Goal: Task Accomplishment & Management: Complete application form

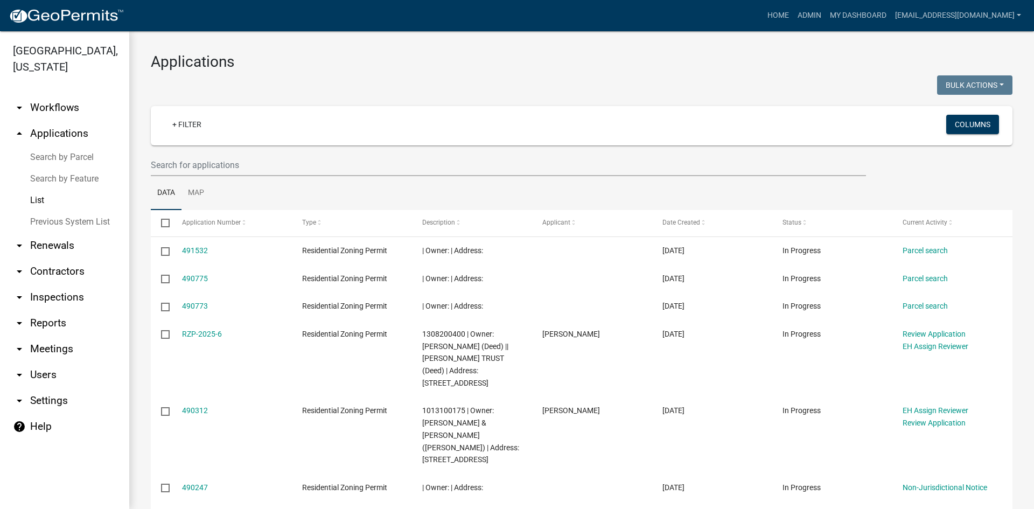
select select "3: 100"
click at [87, 24] on link at bounding box center [66, 15] width 115 height 23
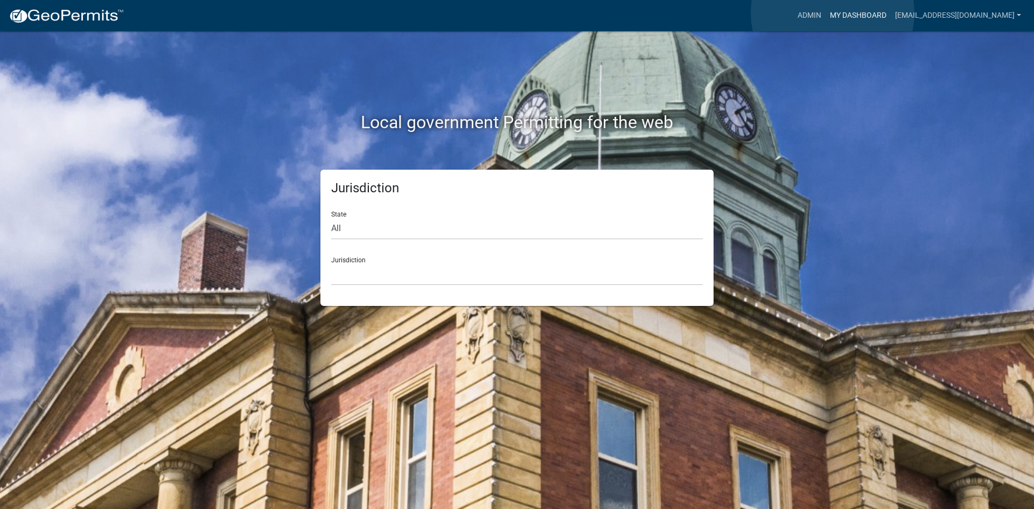
click at [832, 13] on link "My Dashboard" at bounding box center [857, 15] width 65 height 20
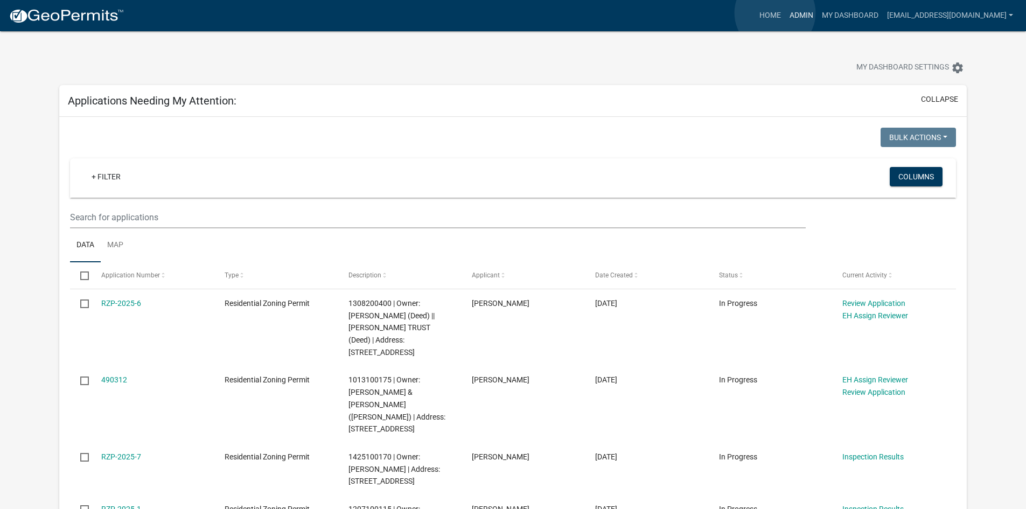
click at [785, 13] on link "Admin" at bounding box center [801, 15] width 32 height 20
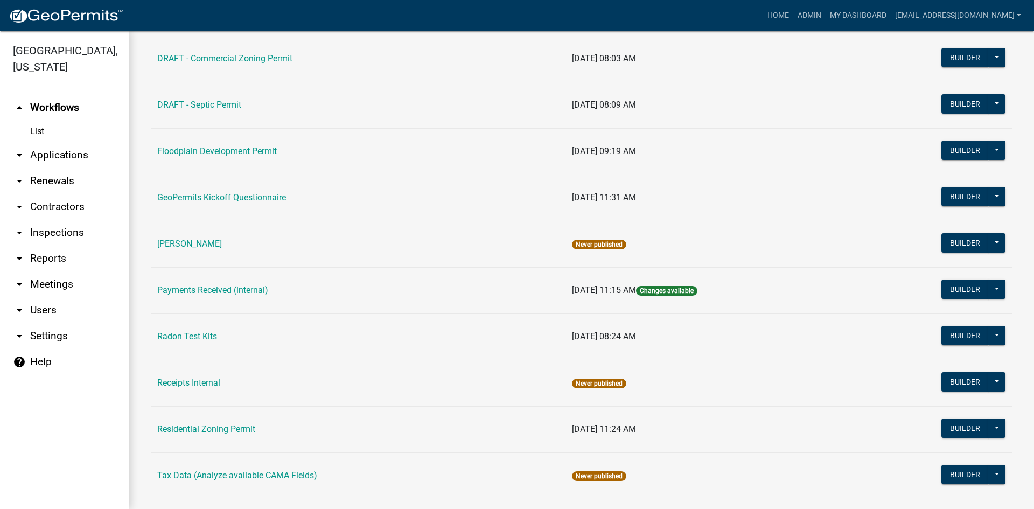
scroll to position [311, 0]
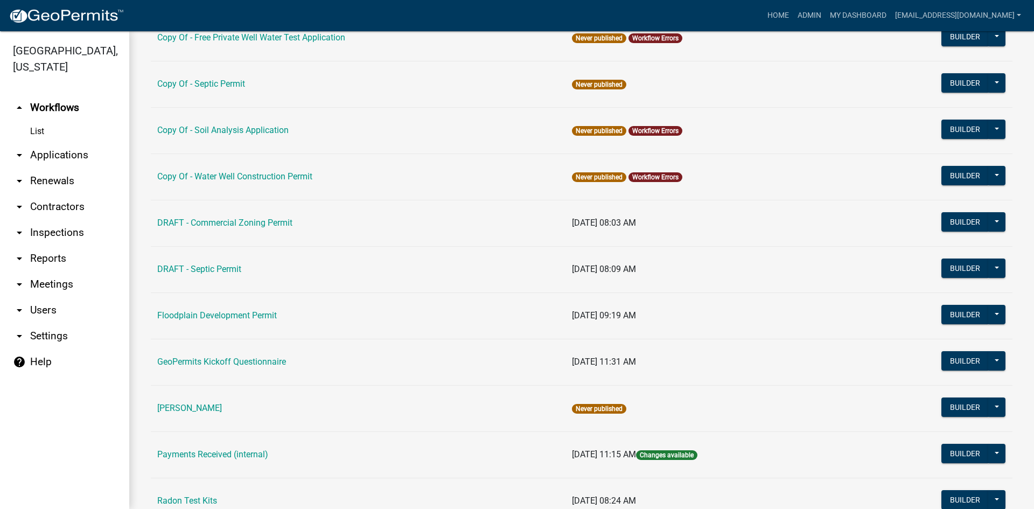
click at [53, 142] on link "arrow_drop_down Applications" at bounding box center [64, 155] width 129 height 26
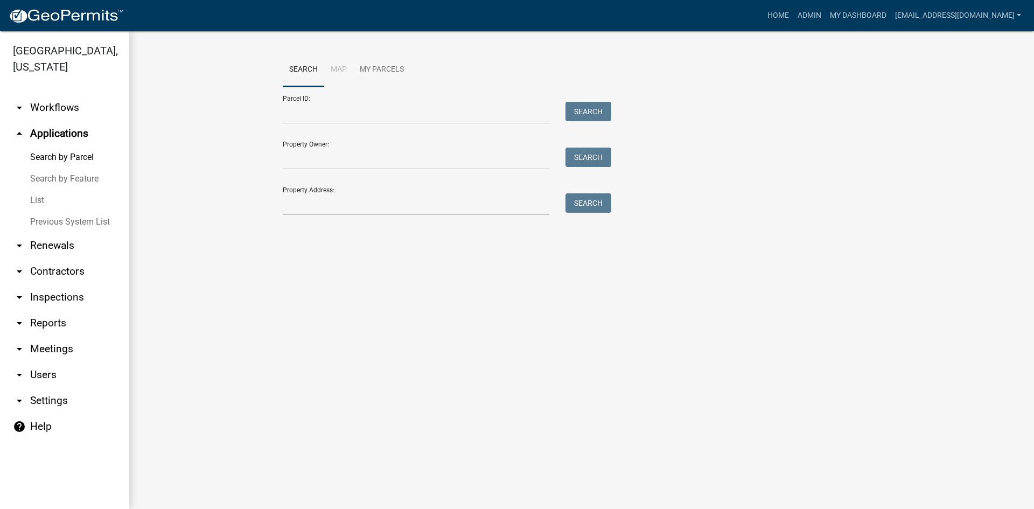
click at [83, 190] on link "List" at bounding box center [64, 201] width 129 height 22
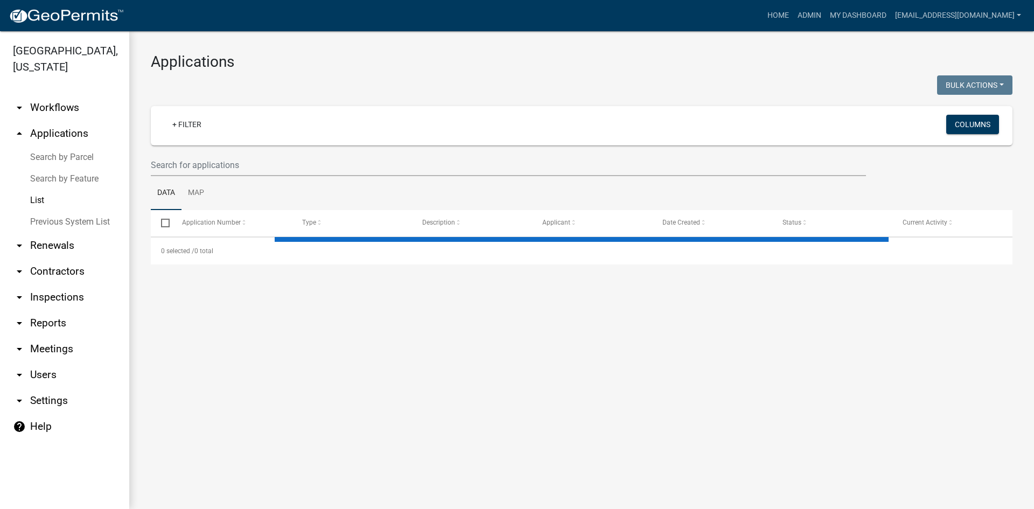
select select "3: 100"
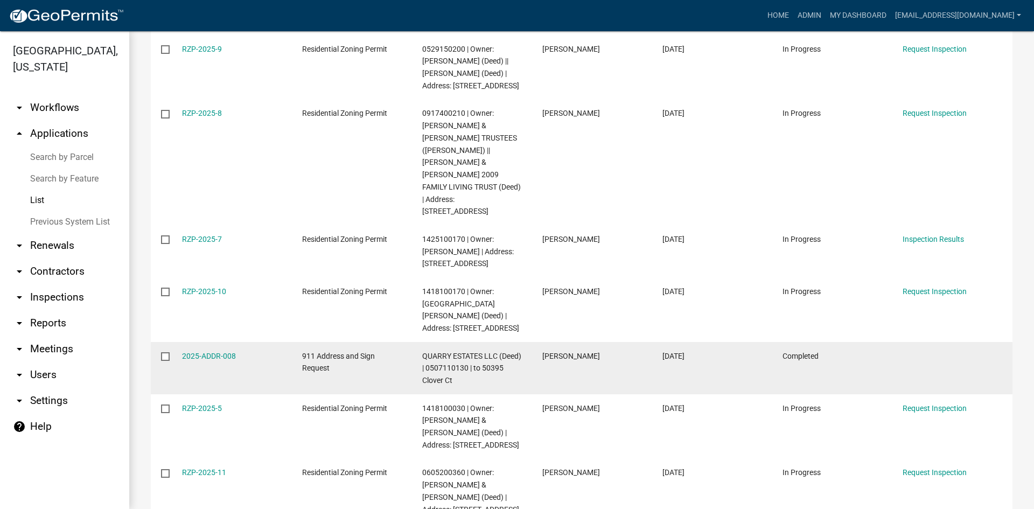
scroll to position [485, 0]
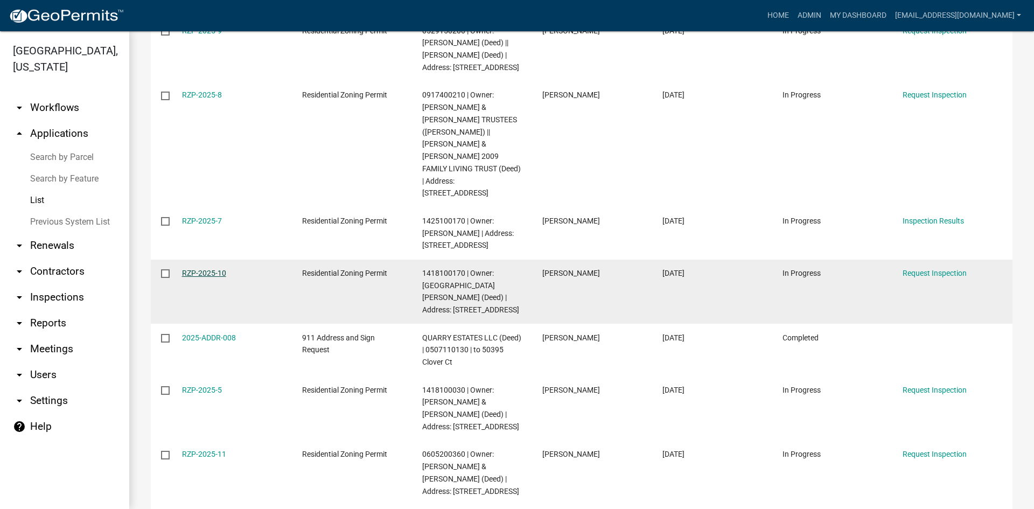
click at [201, 269] on link "RZP-2025-10" at bounding box center [204, 273] width 44 height 9
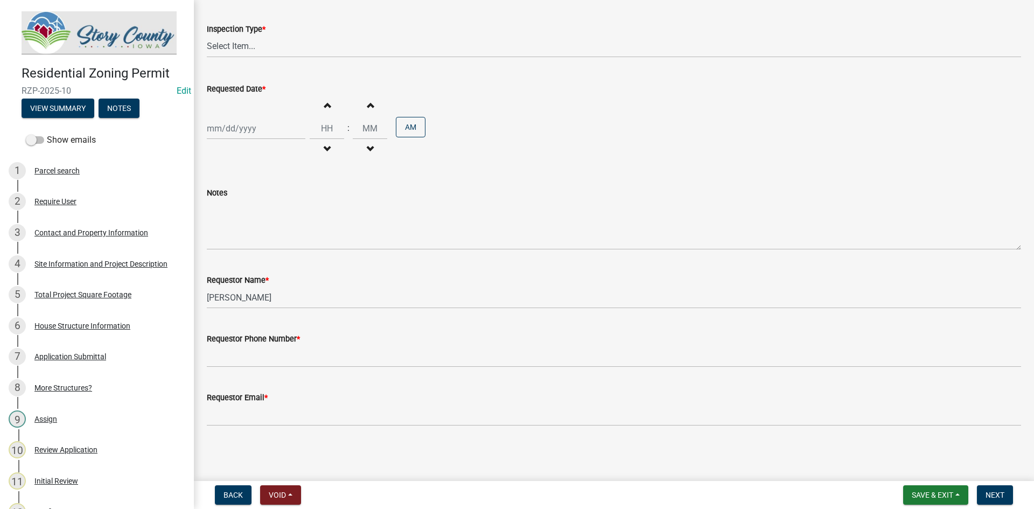
scroll to position [78, 0]
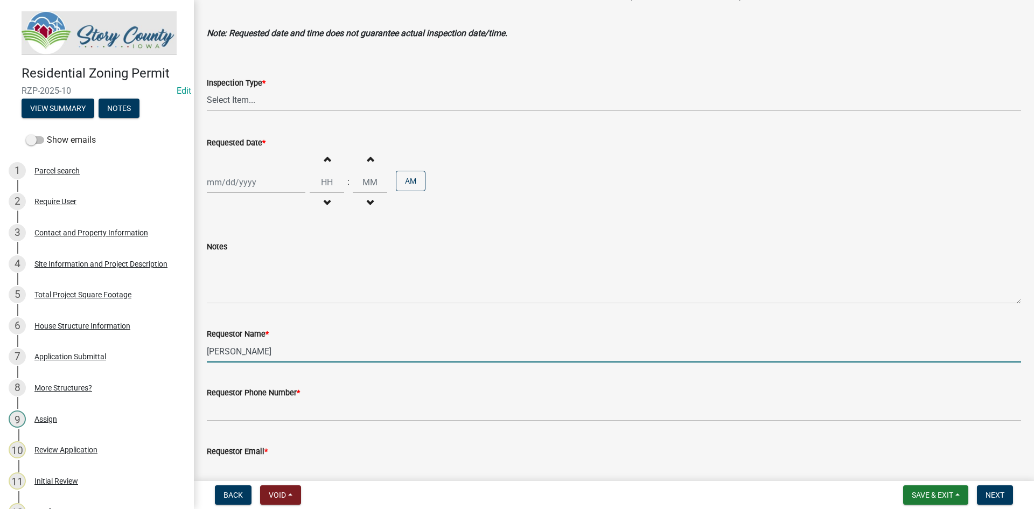
click at [289, 361] on input "[PERSON_NAME]" at bounding box center [614, 351] width 814 height 22
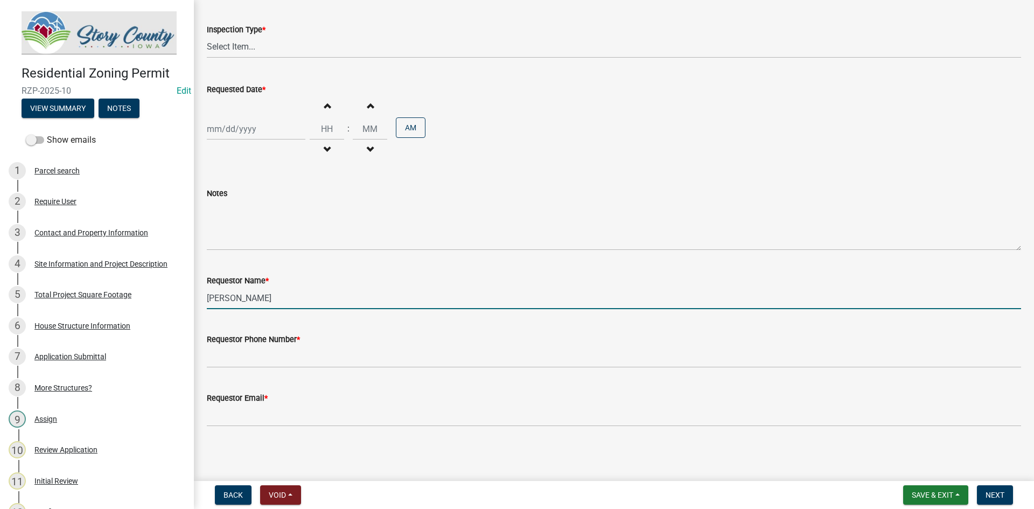
scroll to position [131, 0]
click at [266, 291] on input "[PERSON_NAME]" at bounding box center [614, 297] width 814 height 22
click at [266, 293] on input "[PERSON_NAME]" at bounding box center [614, 297] width 814 height 22
drag, startPoint x: 266, startPoint y: 295, endPoint x: 270, endPoint y: 300, distance: 6.6
click at [266, 297] on input "[PERSON_NAME]" at bounding box center [614, 297] width 814 height 22
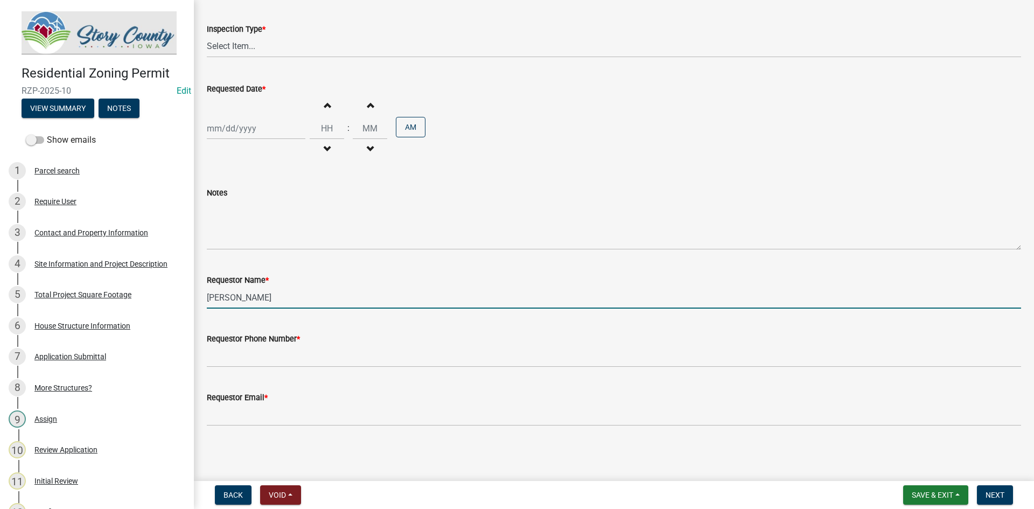
drag, startPoint x: 278, startPoint y: 303, endPoint x: 201, endPoint y: 286, distance: 78.7
click at [201, 286] on div "Requestor Name * [PERSON_NAME]" at bounding box center [614, 283] width 830 height 50
type input "[PERSON_NAME]"
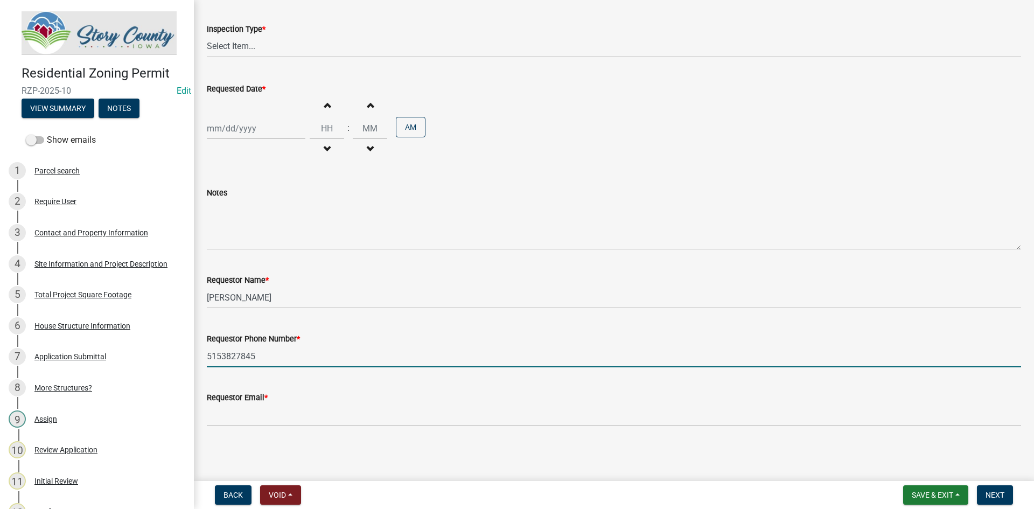
type input "5153827845"
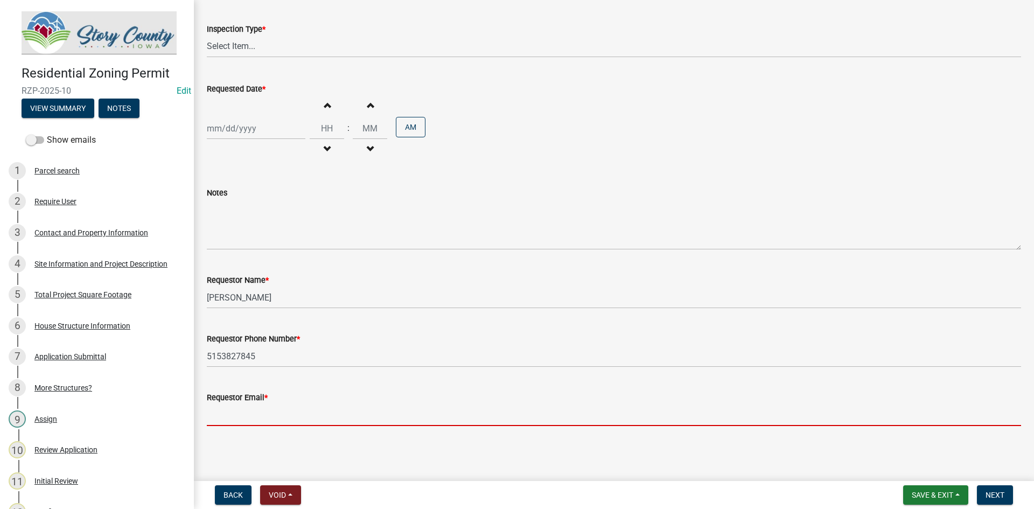
click at [273, 411] on input "Requestor Email *" at bounding box center [614, 415] width 814 height 22
type input "[EMAIL_ADDRESS][DOMAIN_NAME]"
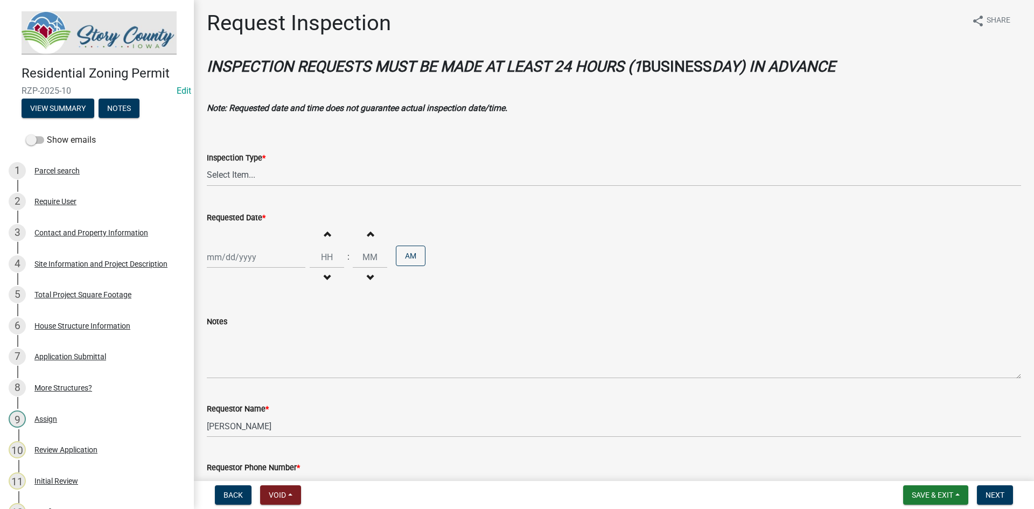
scroll to position [0, 0]
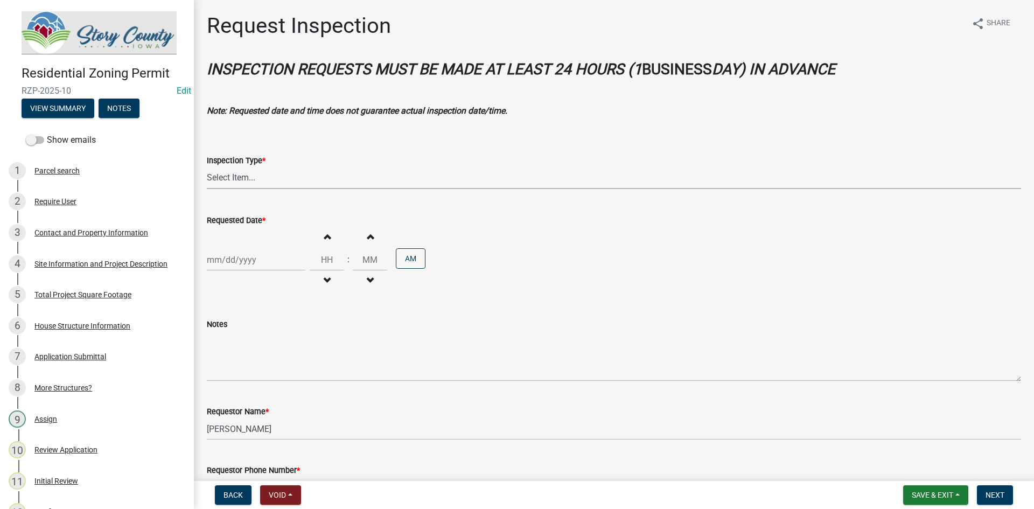
click at [256, 179] on select "Select Item... Foundation Final" at bounding box center [614, 178] width 814 height 22
click at [207, 167] on select "Select Item... Foundation Final" at bounding box center [614, 178] width 814 height 22
select select "529d6cd4-3982-4f87-bde5-4a5cdf349b4b"
select select "10"
select select "2025"
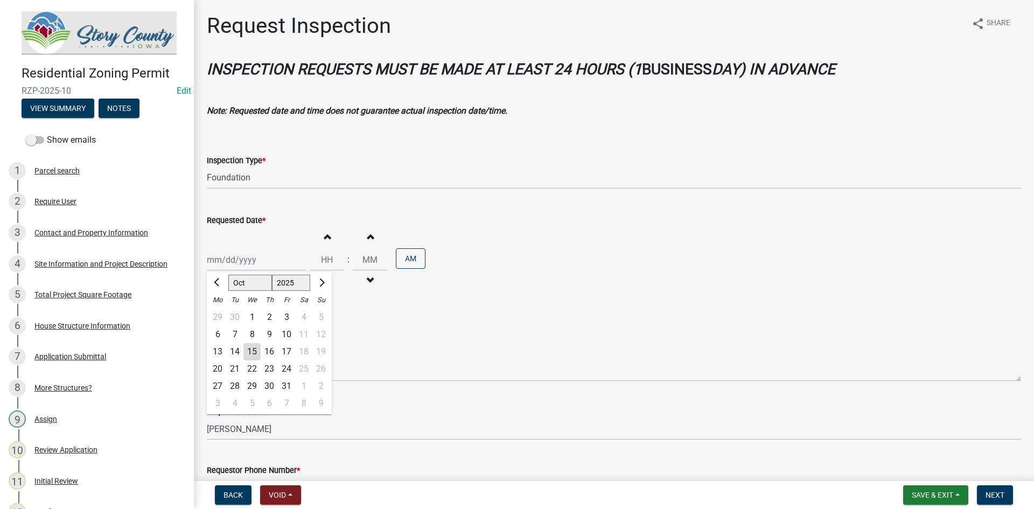
click at [264, 260] on div "[PERSON_NAME] Feb Mar Apr [PERSON_NAME][DATE] Oct Nov [DATE] 1526 1527 1528 152…" at bounding box center [256, 260] width 99 height 22
click at [282, 331] on div "10" at bounding box center [286, 334] width 17 height 17
type input "[DATE]"
click at [321, 261] on input "Hours" at bounding box center [327, 260] width 34 height 22
click at [324, 281] on span "button" at bounding box center [326, 280] width 5 height 9
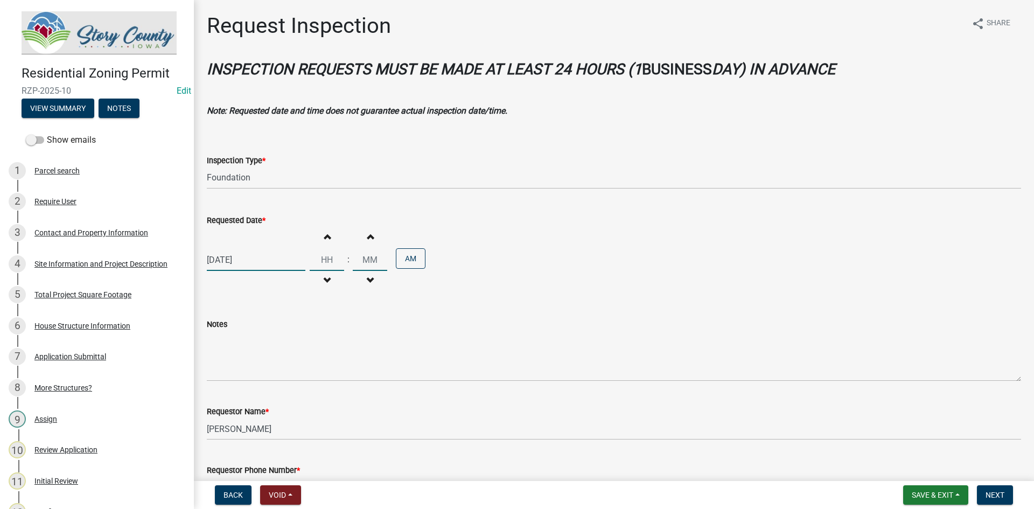
type input "11"
type input "00"
click at [324, 237] on span "button" at bounding box center [326, 236] width 5 height 9
click at [359, 278] on button "Decrement minutes" at bounding box center [370, 280] width 23 height 19
type input "11"
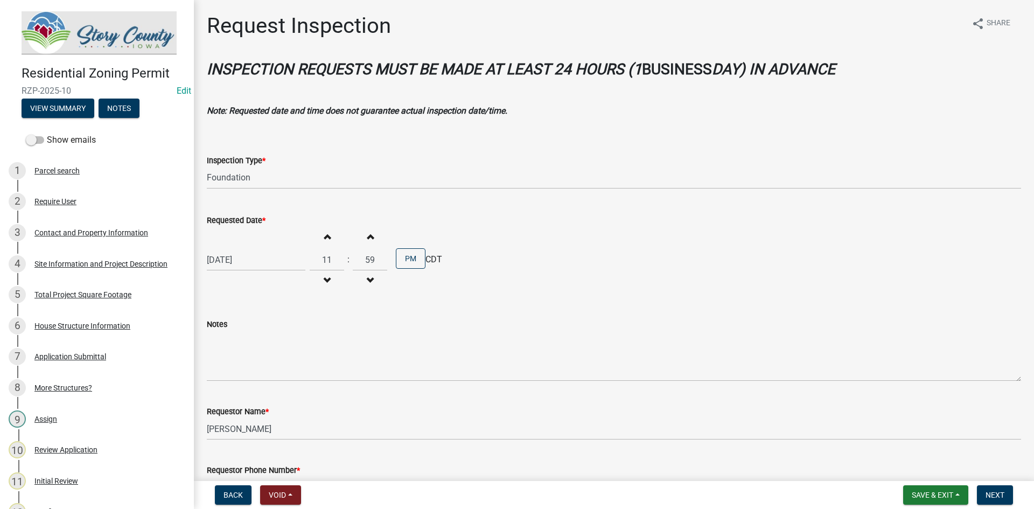
click at [359, 278] on button "Decrement minutes" at bounding box center [370, 280] width 23 height 19
type input "58"
click at [325, 243] on button "Increment hours" at bounding box center [327, 236] width 23 height 19
type input "12"
click at [367, 237] on span "button" at bounding box center [369, 236] width 5 height 9
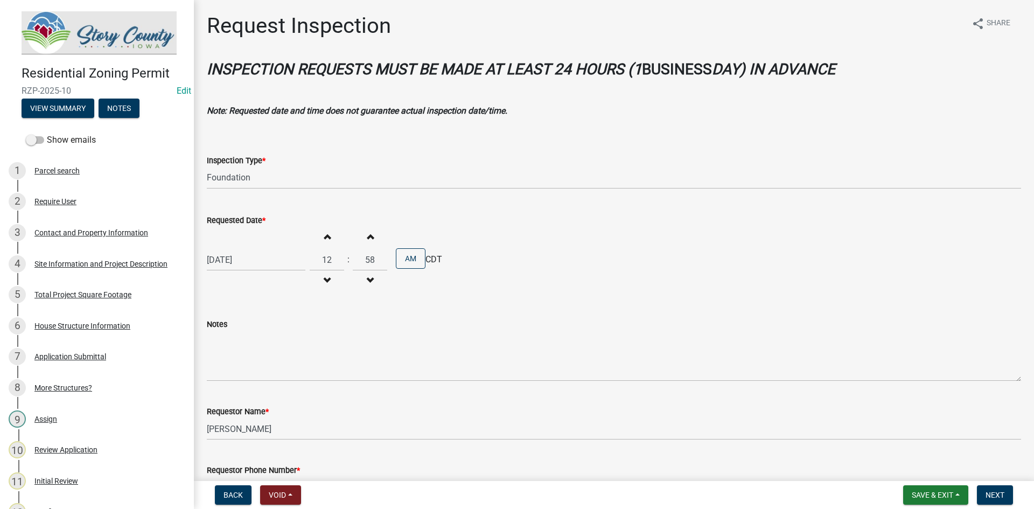
type input "59"
click at [367, 237] on span "button" at bounding box center [369, 236] width 5 height 9
type input "01"
click at [367, 237] on span "button" at bounding box center [369, 236] width 5 height 9
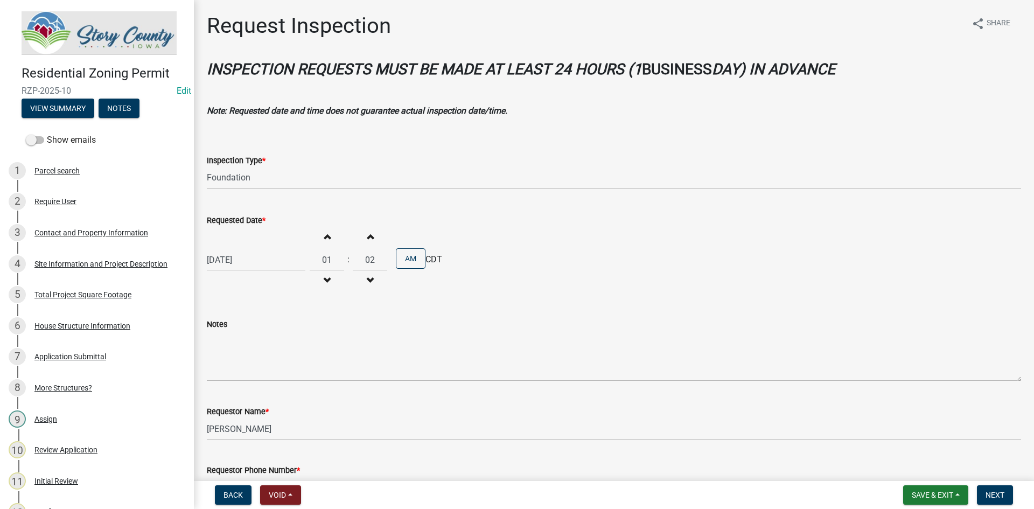
click at [367, 237] on span "button" at bounding box center [369, 236] width 5 height 9
drag, startPoint x: 363, startPoint y: 237, endPoint x: 353, endPoint y: 241, distance: 10.9
click at [367, 237] on span "button" at bounding box center [369, 236] width 5 height 9
type input "04"
click at [317, 263] on input "01" at bounding box center [327, 260] width 34 height 22
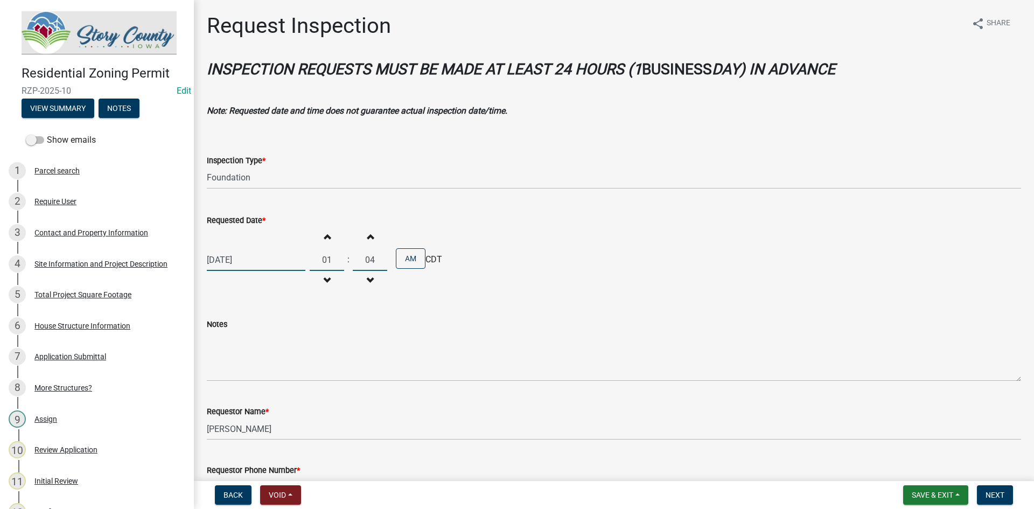
click at [323, 260] on input "01" at bounding box center [327, 260] width 34 height 22
type input "12"
click at [362, 260] on input "04" at bounding box center [370, 260] width 34 height 22
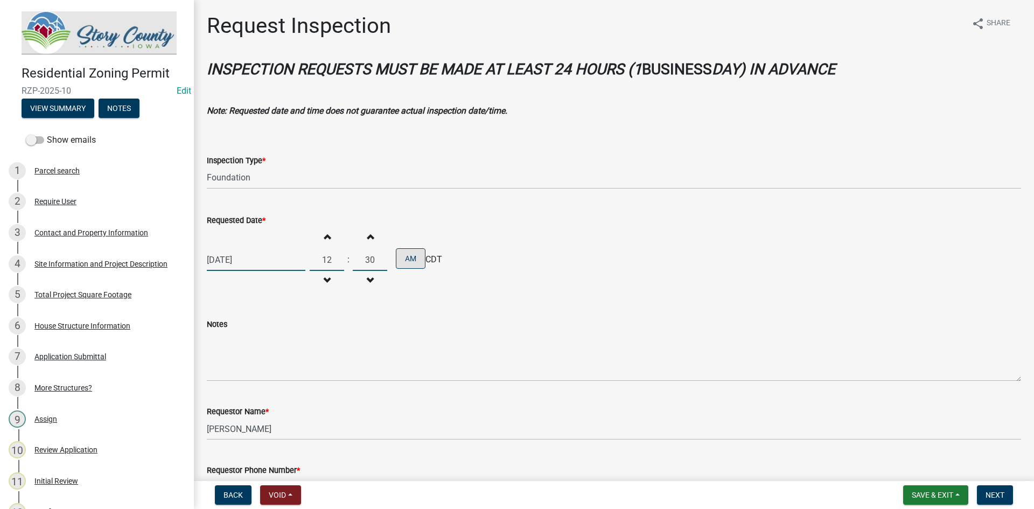
type input "30"
click at [403, 257] on button "AM" at bounding box center [411, 258] width 30 height 20
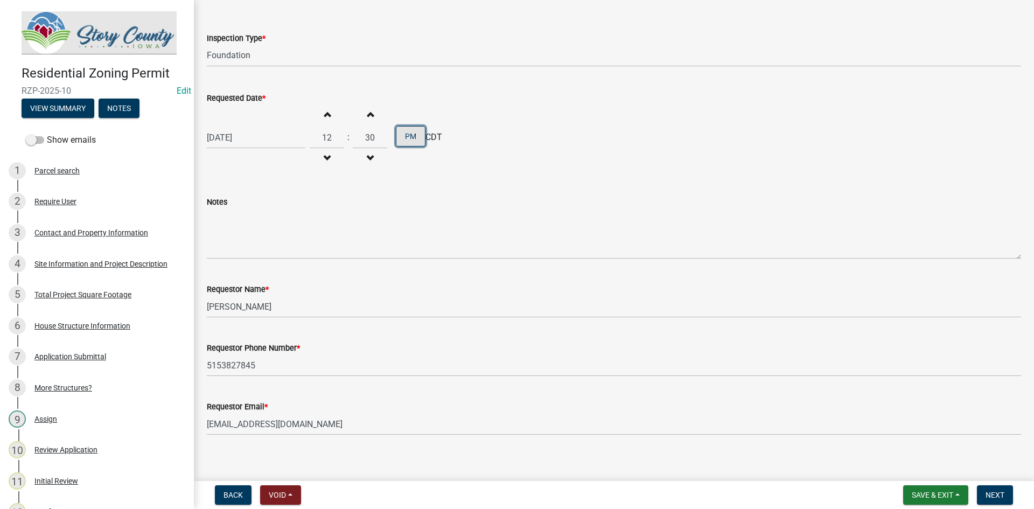
scroll to position [131, 0]
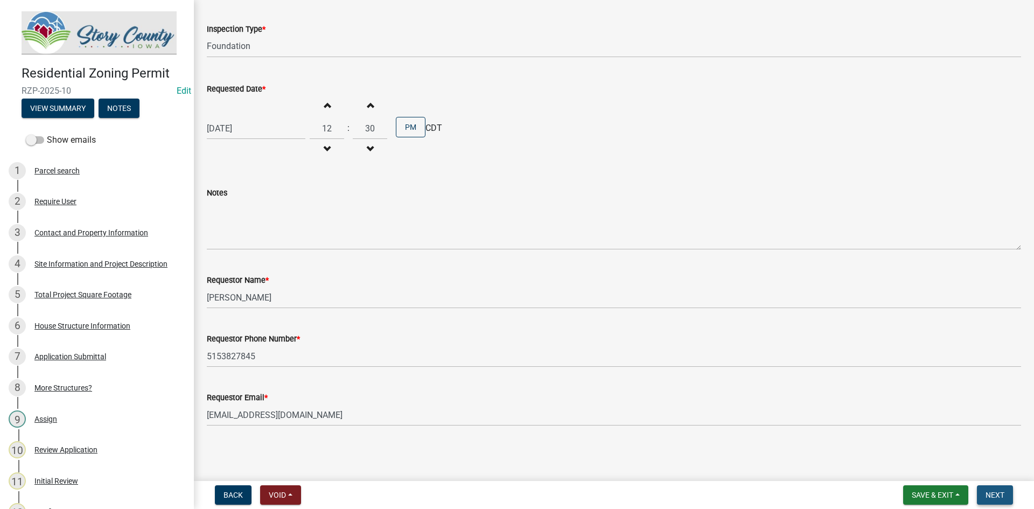
click at [996, 496] on span "Next" at bounding box center [994, 495] width 19 height 9
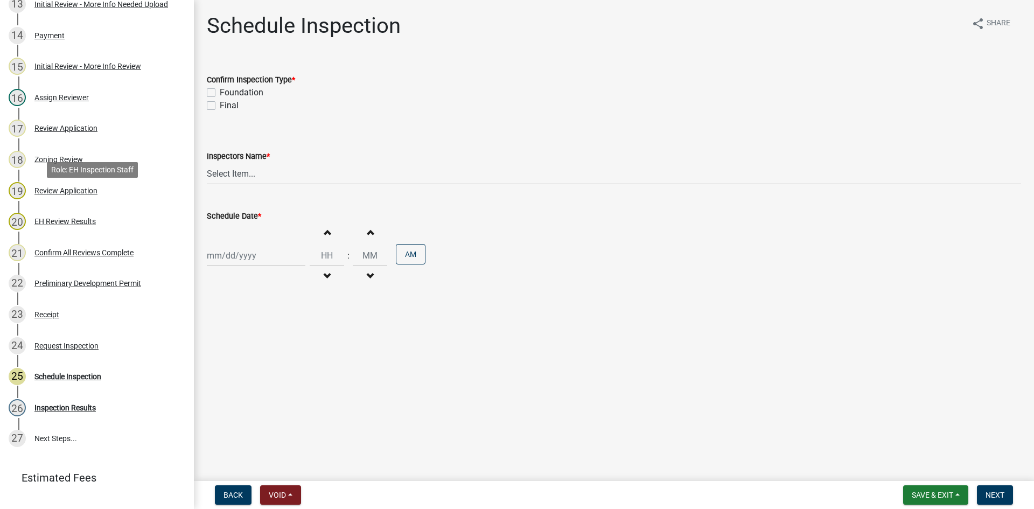
scroll to position [592, 0]
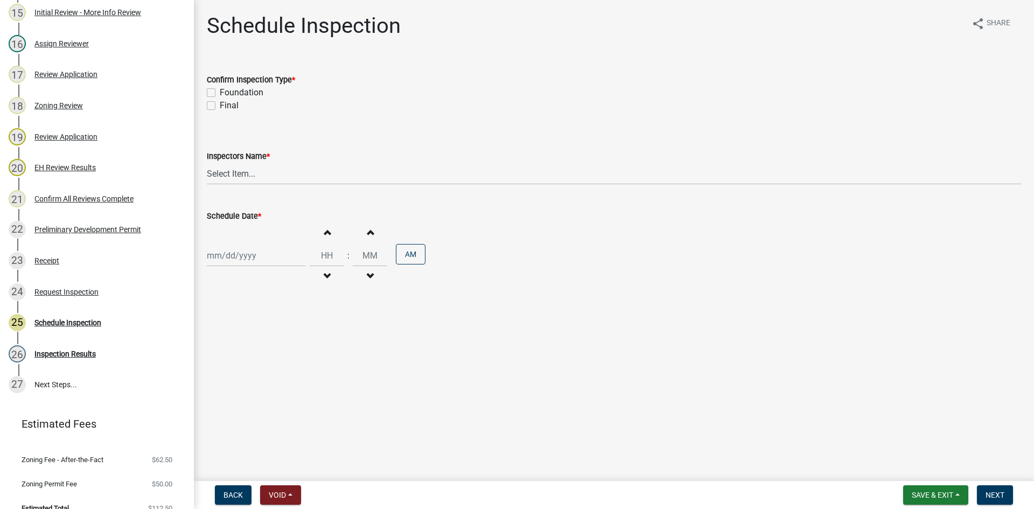
click at [255, 91] on label "Foundation" at bounding box center [242, 92] width 44 height 13
click at [227, 91] on input "Foundation" at bounding box center [223, 89] width 7 height 7
checkbox input "true"
checkbox input "false"
click at [226, 169] on select "Select Item... [EMAIL_ADDRESS][DOMAIN_NAME] ([PERSON_NAME]) [EMAIL_ADDRESS][DOM…" at bounding box center [614, 174] width 814 height 22
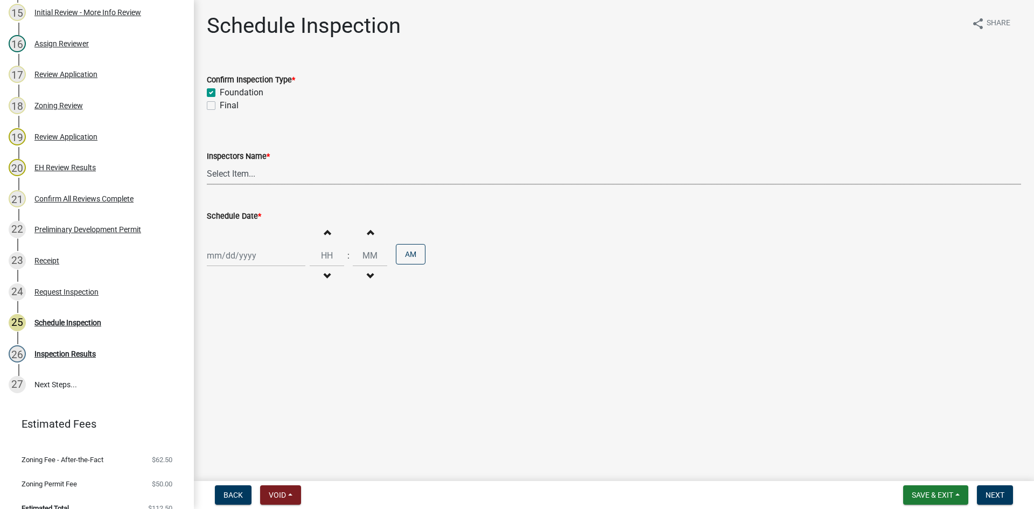
select select "fc7a1477-3abf-4d40-a9a7-6edf5f1c137f"
click at [207, 163] on select "Select Item... [EMAIL_ADDRESS][DOMAIN_NAME] ([PERSON_NAME]) [EMAIL_ADDRESS][DOM…" at bounding box center [614, 174] width 814 height 22
click at [220, 256] on div at bounding box center [256, 255] width 99 height 22
select select "10"
select select "2025"
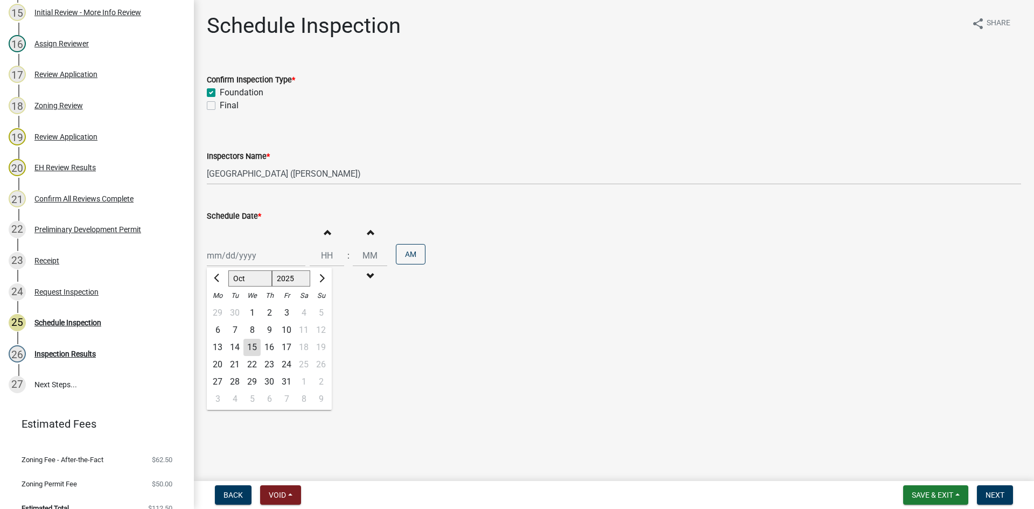
click at [286, 325] on div "10" at bounding box center [286, 329] width 17 height 17
type input "[DATE]"
click at [319, 254] on input "Hours" at bounding box center [327, 255] width 34 height 22
type input "12"
type input "30"
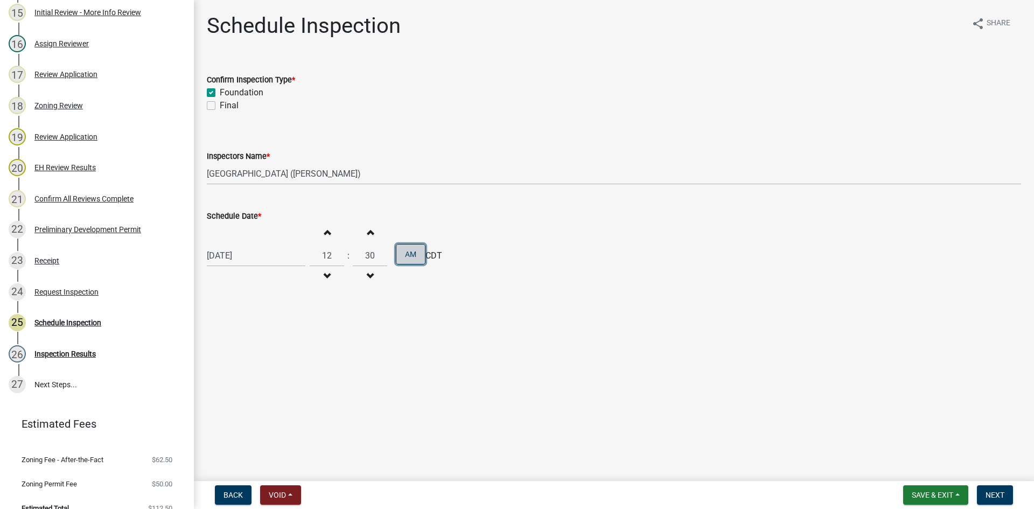
click at [400, 254] on button "AM" at bounding box center [411, 254] width 30 height 20
click at [941, 491] on span "Save & Exit" at bounding box center [932, 495] width 41 height 9
click at [841, 439] on main "Schedule Inspection share Share Confirm Inspection Type * Foundation Final Insp…" at bounding box center [614, 238] width 840 height 477
click at [1007, 492] on button "Next" at bounding box center [995, 494] width 36 height 19
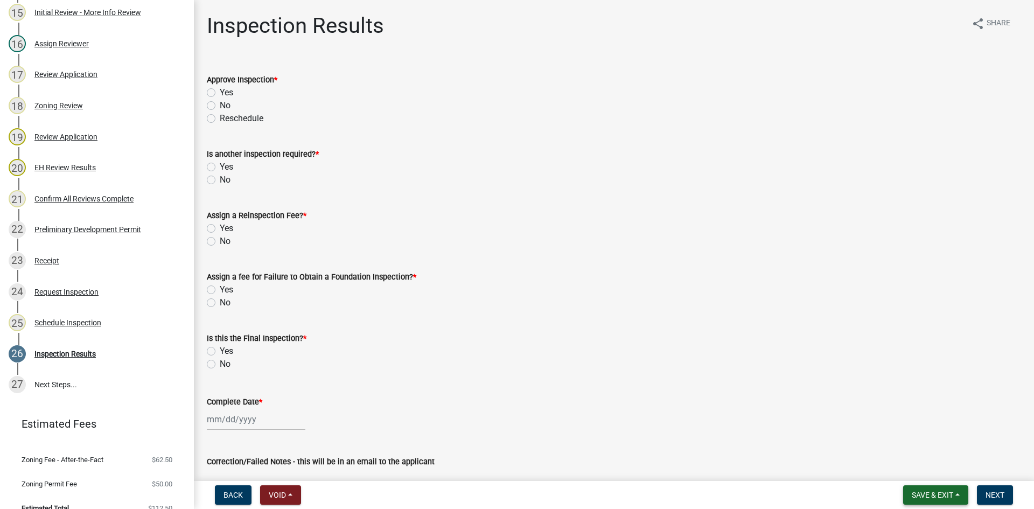
click at [942, 497] on span "Save & Exit" at bounding box center [932, 495] width 41 height 9
click at [924, 459] on button "Save & Exit" at bounding box center [925, 467] width 86 height 26
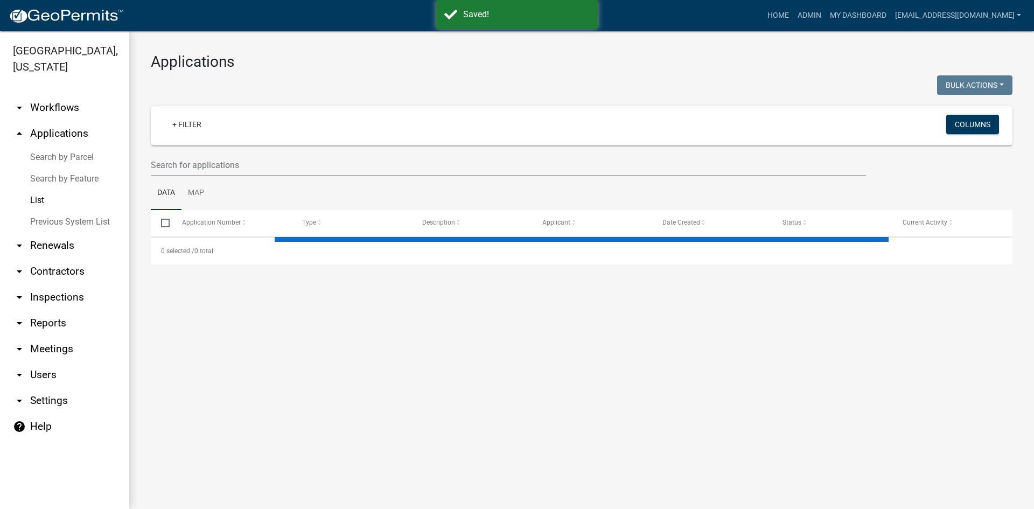
select select "3: 100"
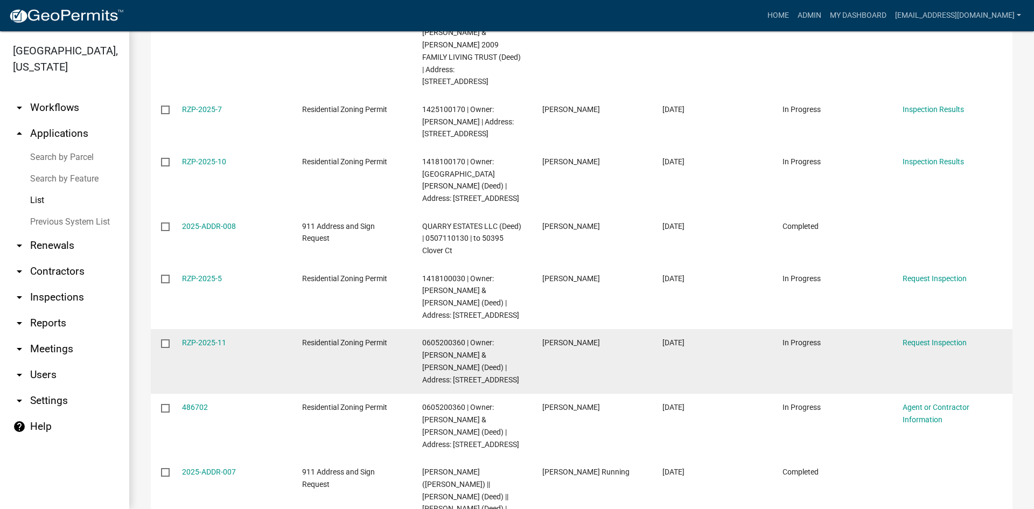
scroll to position [592, 0]
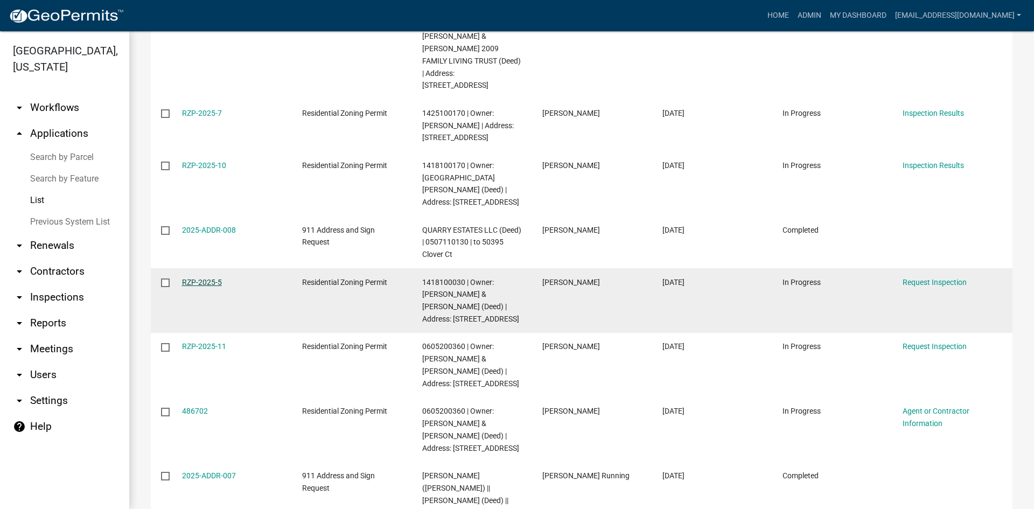
click at [201, 278] on link "RZP-2025-5" at bounding box center [202, 282] width 40 height 9
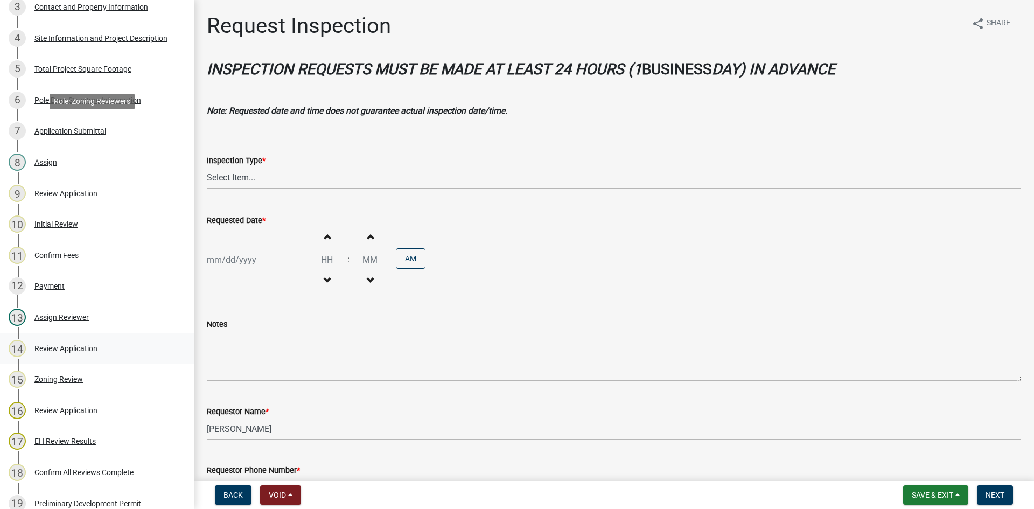
scroll to position [54, 0]
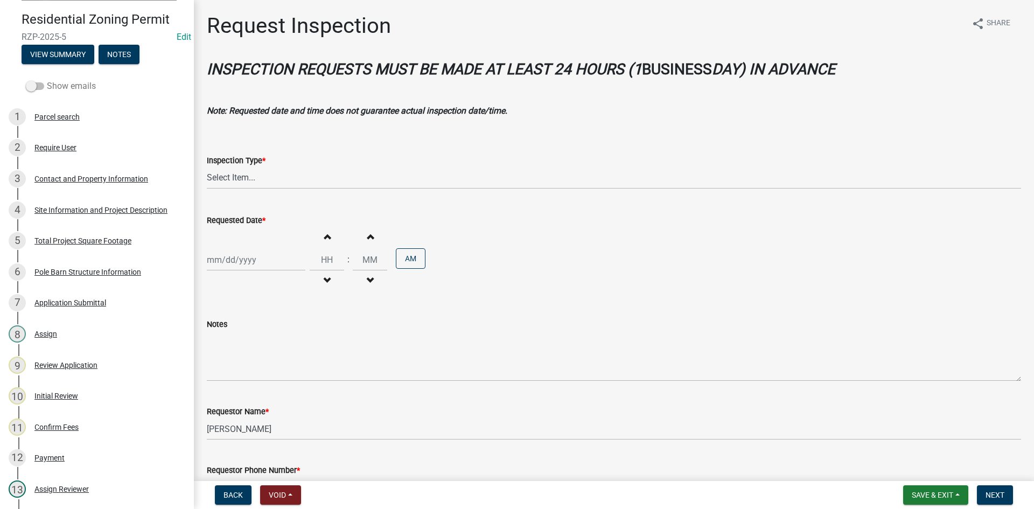
click at [30, 82] on span at bounding box center [35, 86] width 18 height 8
click at [47, 80] on input "Show emails" at bounding box center [47, 80] width 0 height 0
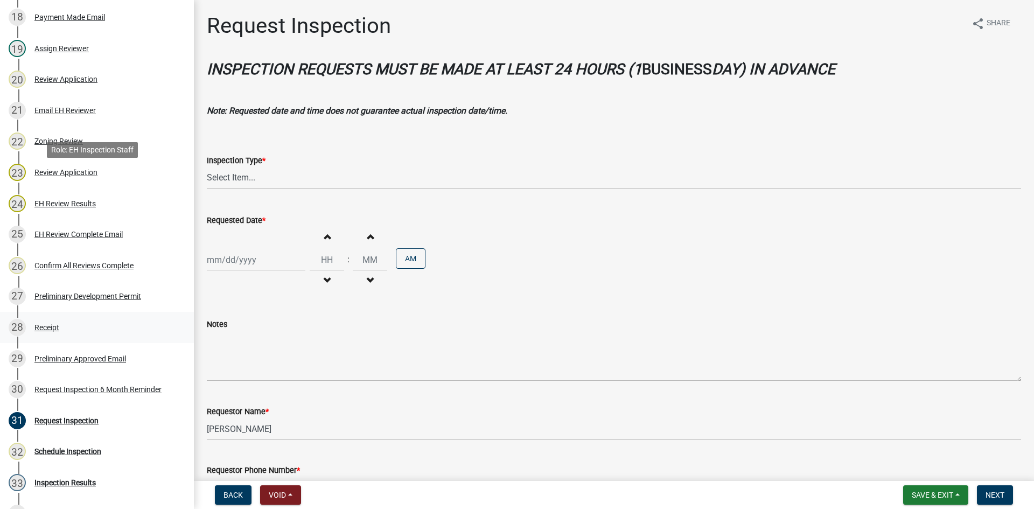
scroll to position [700, 0]
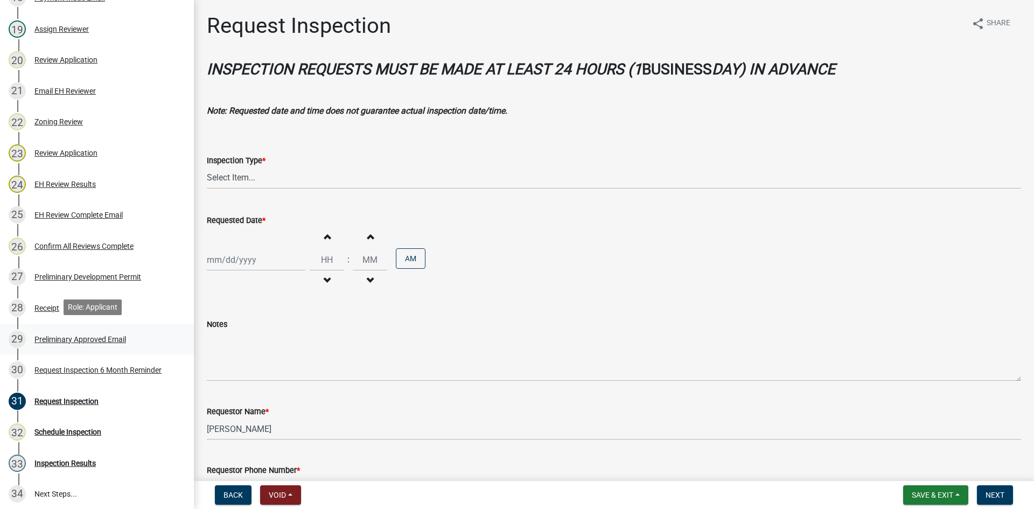
click at [108, 335] on div "Preliminary Approved Email" at bounding box center [80, 339] width 92 height 8
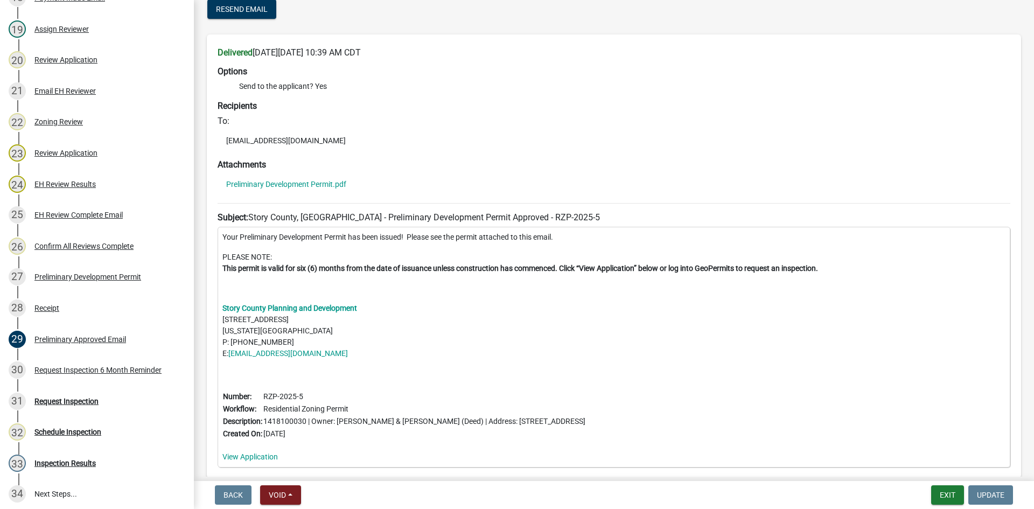
scroll to position [0, 0]
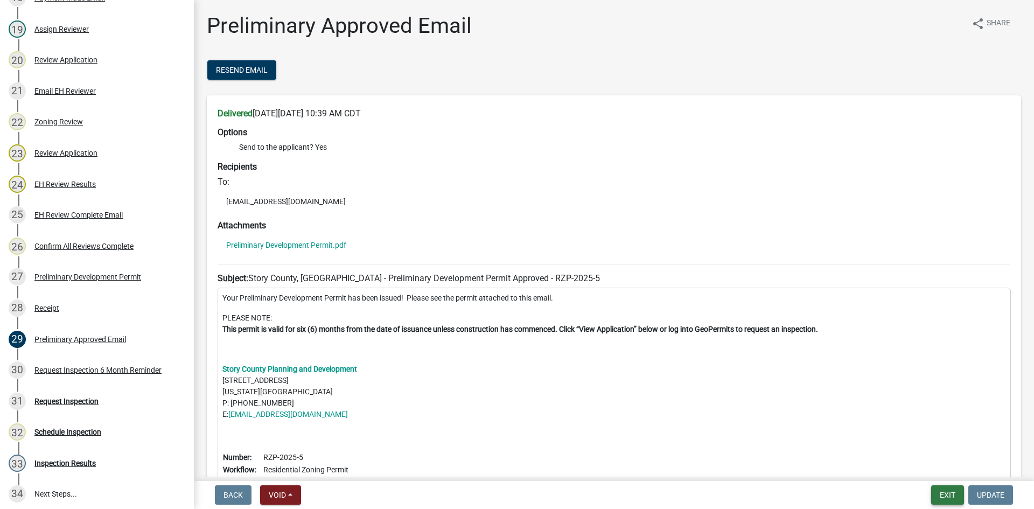
click at [959, 491] on button "Exit" at bounding box center [947, 494] width 33 height 19
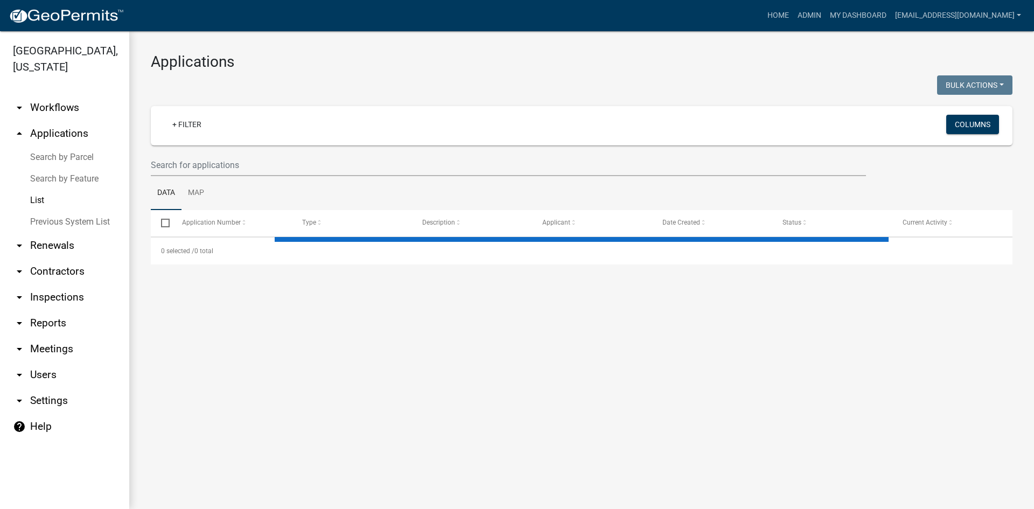
select select "3: 100"
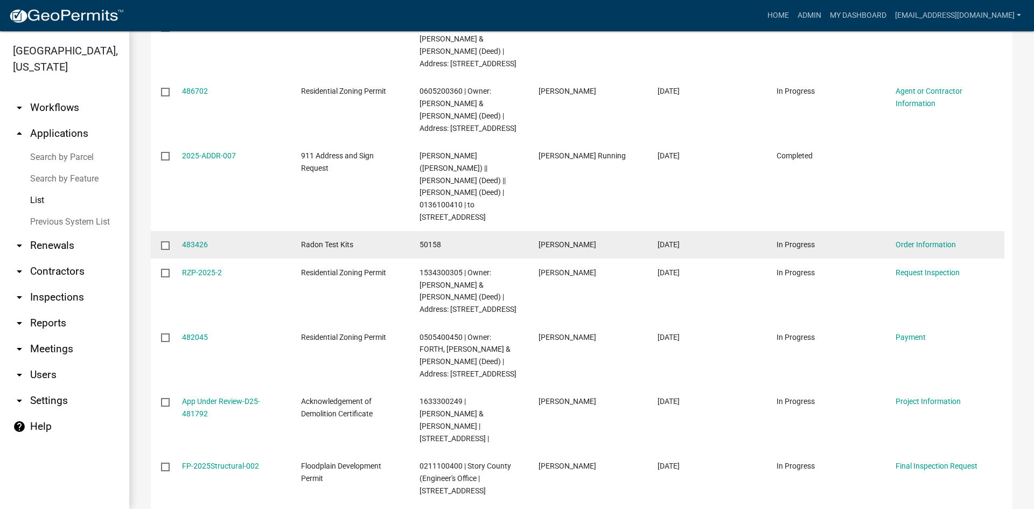
scroll to position [915, 0]
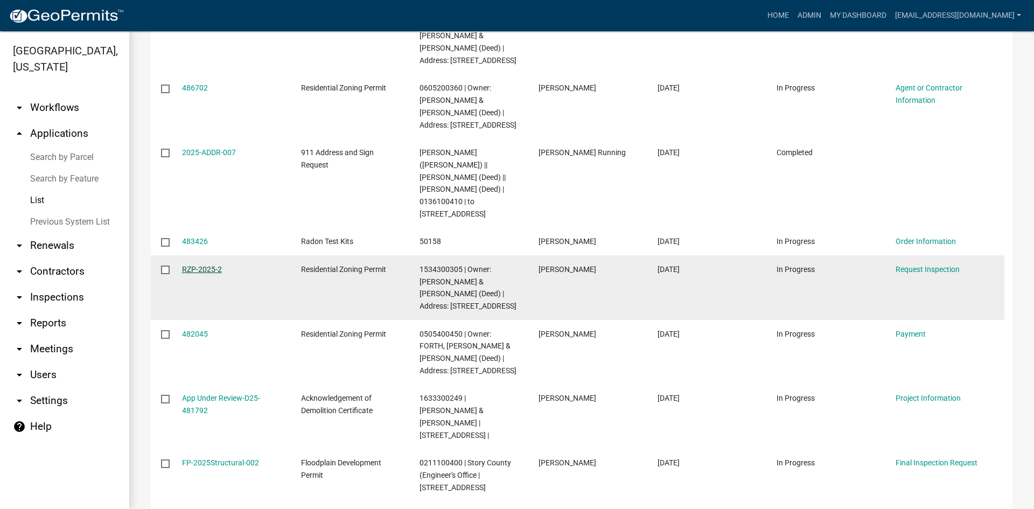
click at [207, 274] on link "RZP-2025-2" at bounding box center [202, 269] width 40 height 9
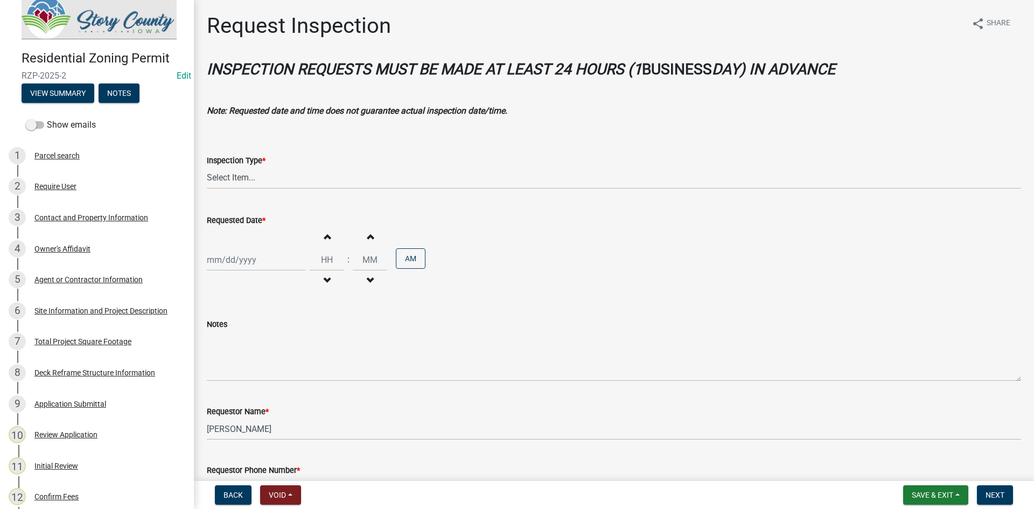
scroll to position [12, 0]
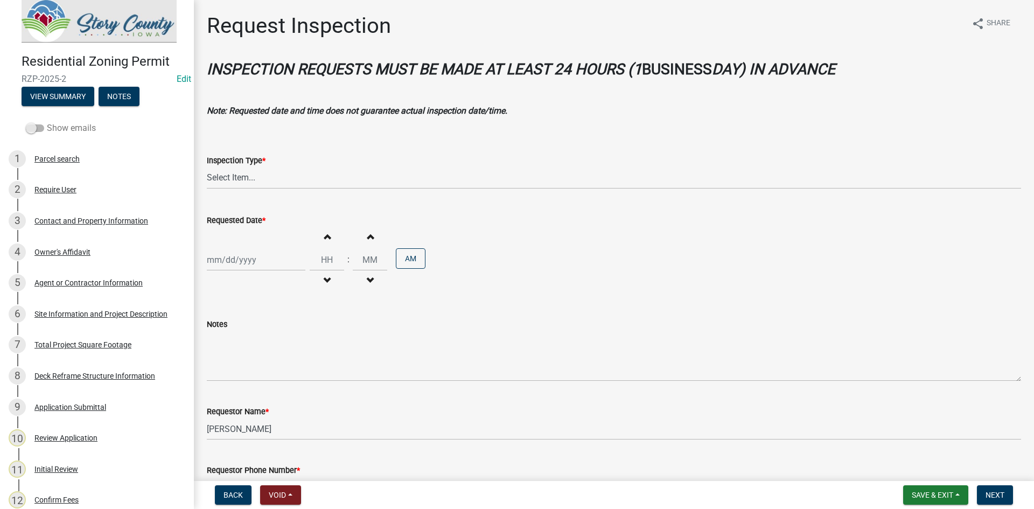
click at [38, 126] on span at bounding box center [35, 128] width 18 height 8
click at [47, 122] on input "Show emails" at bounding box center [47, 122] width 0 height 0
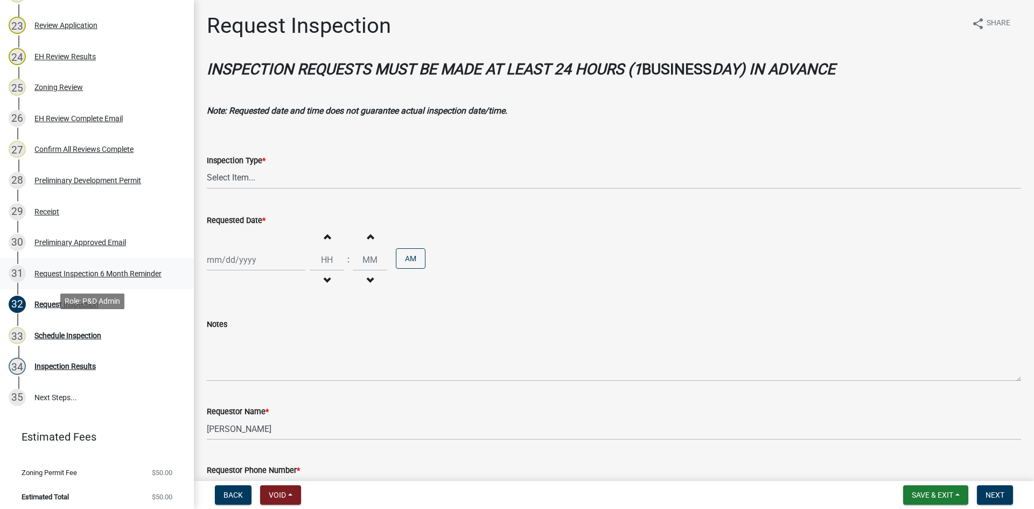
scroll to position [830, 0]
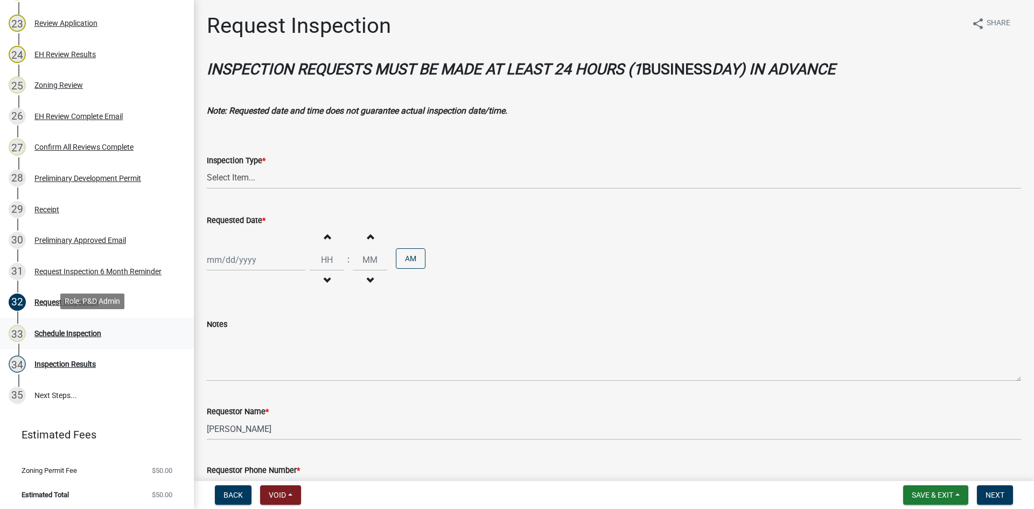
click at [48, 330] on div "Schedule Inspection" at bounding box center [67, 334] width 67 height 8
click at [58, 330] on div "Schedule Inspection" at bounding box center [67, 334] width 67 height 8
click at [67, 331] on div "Schedule Inspection" at bounding box center [67, 334] width 67 height 8
click at [73, 325] on div "33 Schedule Inspection" at bounding box center [93, 333] width 168 height 17
click at [998, 493] on span "Next" at bounding box center [994, 495] width 19 height 9
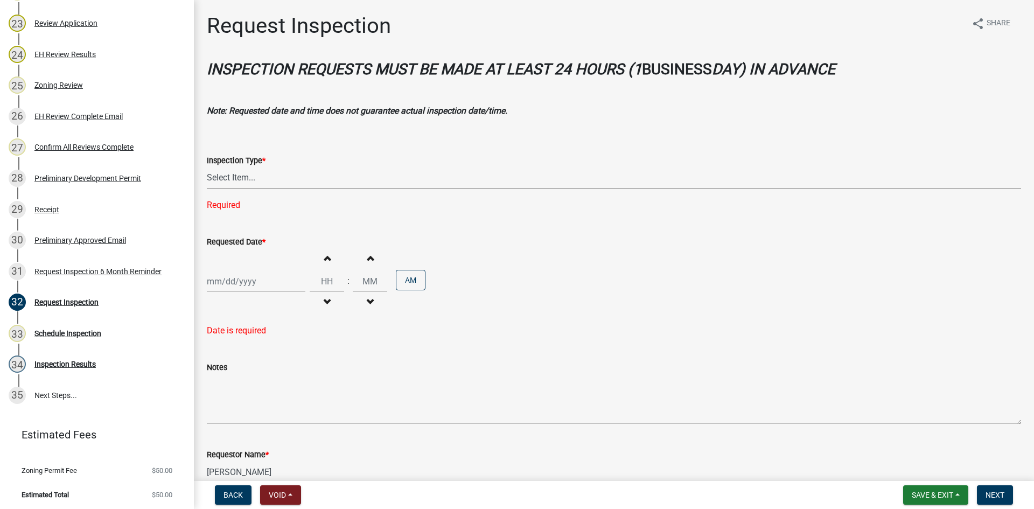
click at [250, 179] on select "Select Item... Foundation Final" at bounding box center [614, 178] width 814 height 22
click at [207, 167] on select "Select Item... Foundation Final" at bounding box center [614, 178] width 814 height 22
select select "529d6cd4-3982-4f87-bde5-4a5cdf349b4b"
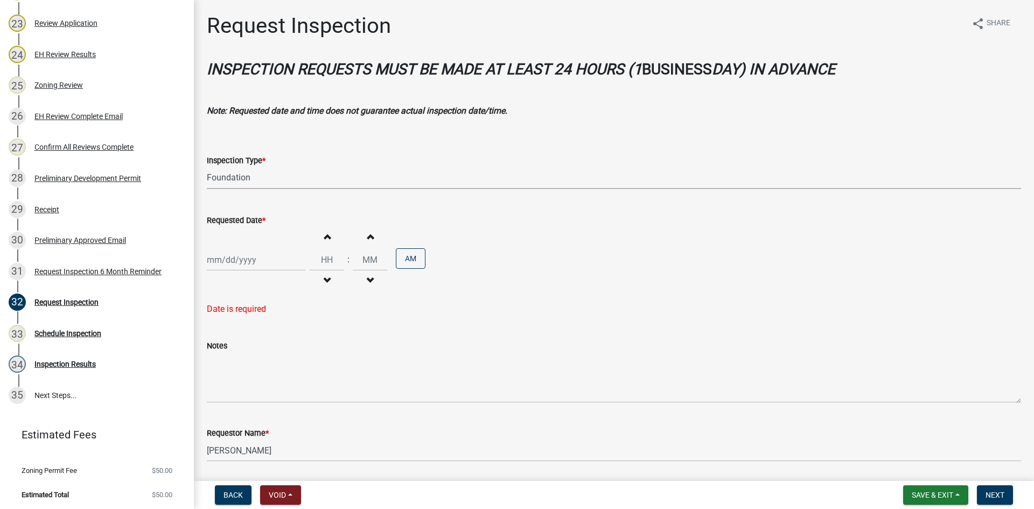
click at [243, 255] on div at bounding box center [256, 260] width 99 height 22
select select "10"
select select "2025"
click at [271, 349] on div "16" at bounding box center [269, 351] width 17 height 17
type input "[DATE]"
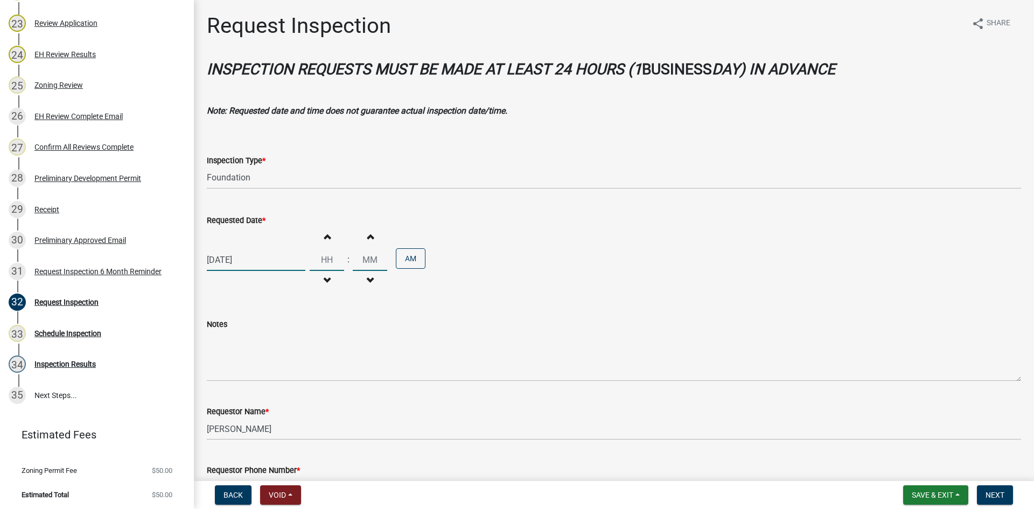
click at [324, 258] on input "Hours" at bounding box center [327, 260] width 34 height 22
type input "10"
click at [371, 255] on input "00" at bounding box center [370, 260] width 34 height 22
click at [365, 267] on input "00" at bounding box center [370, 260] width 34 height 22
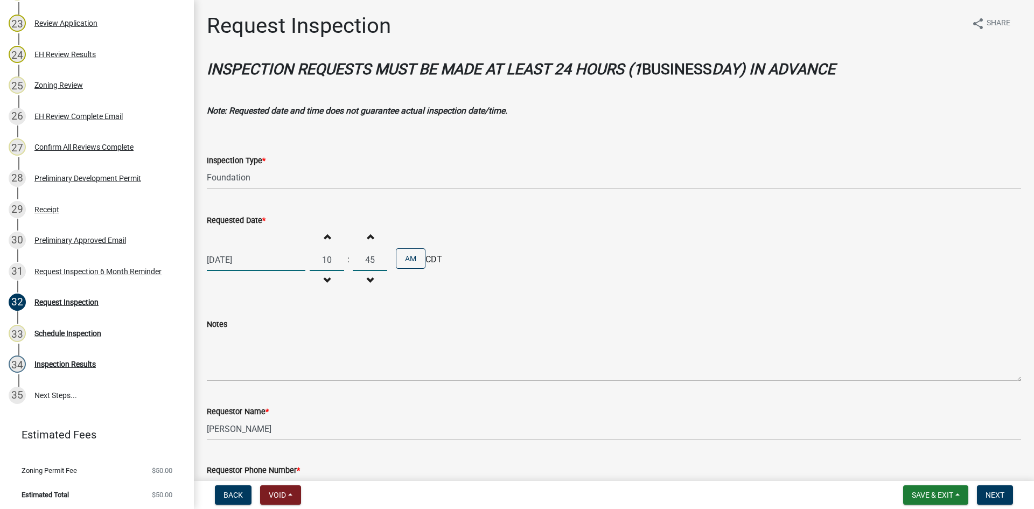
type input "4"
type input "30"
click at [408, 260] on button "AM" at bounding box center [411, 258] width 30 height 20
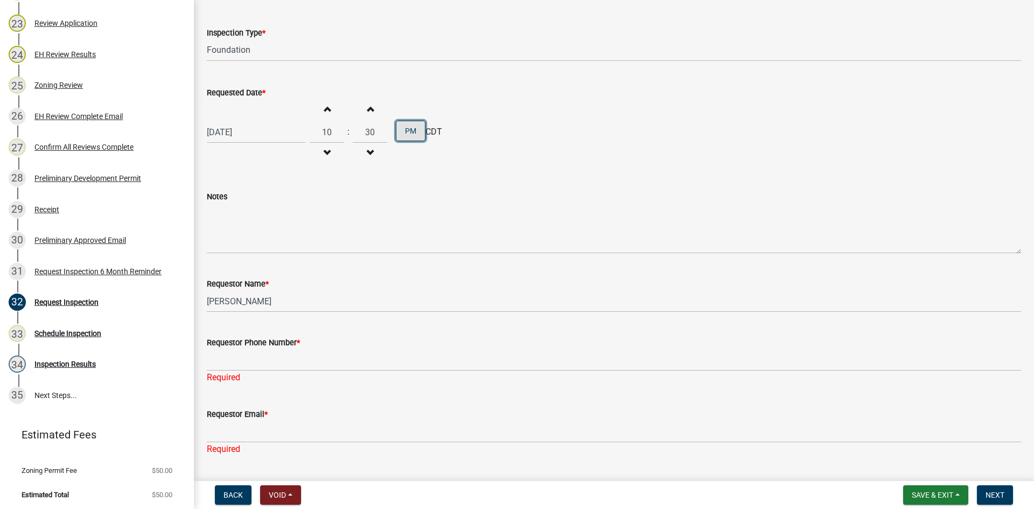
scroll to position [157, 0]
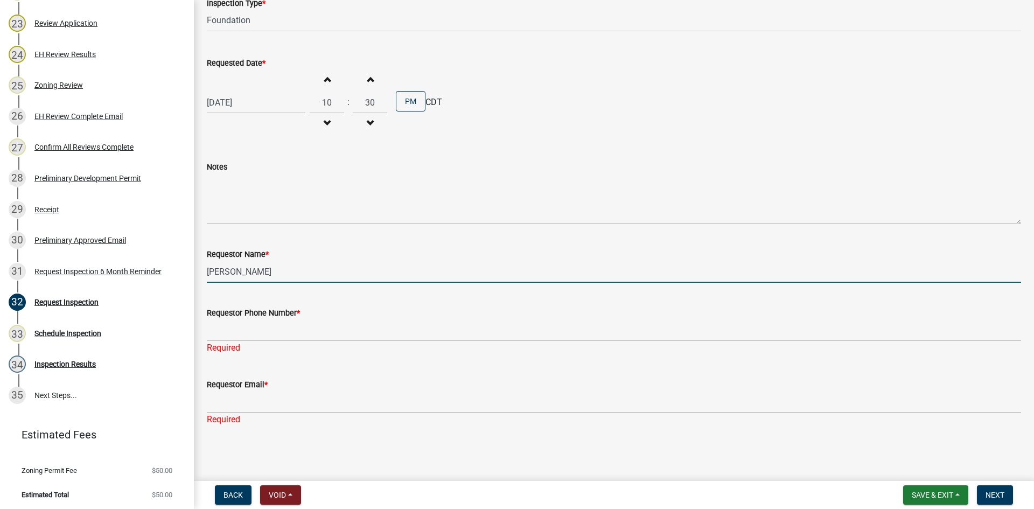
click at [234, 279] on input "[PERSON_NAME]" at bounding box center [614, 272] width 814 height 22
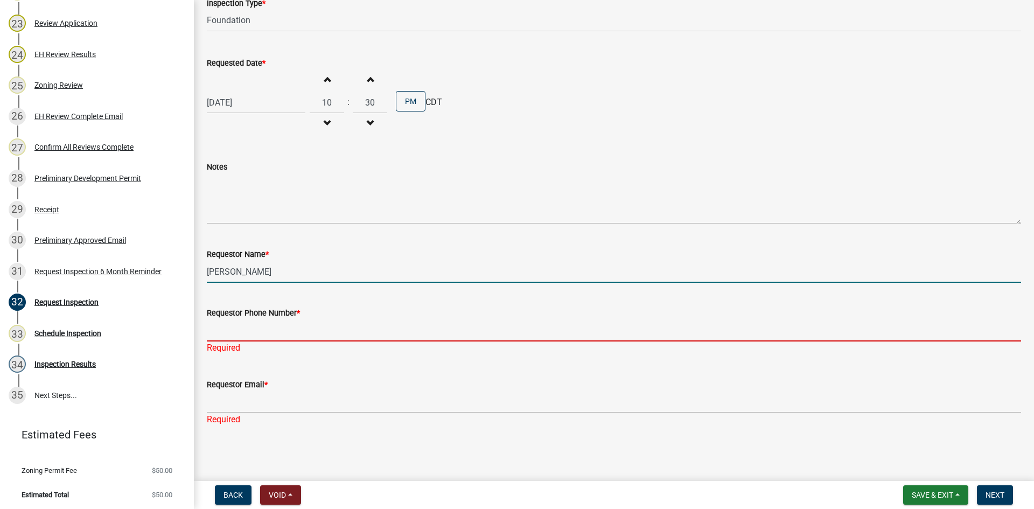
click at [216, 326] on input "Requestor Phone Number *" at bounding box center [614, 330] width 814 height 22
click at [239, 275] on input "[PERSON_NAME]" at bounding box center [614, 272] width 814 height 22
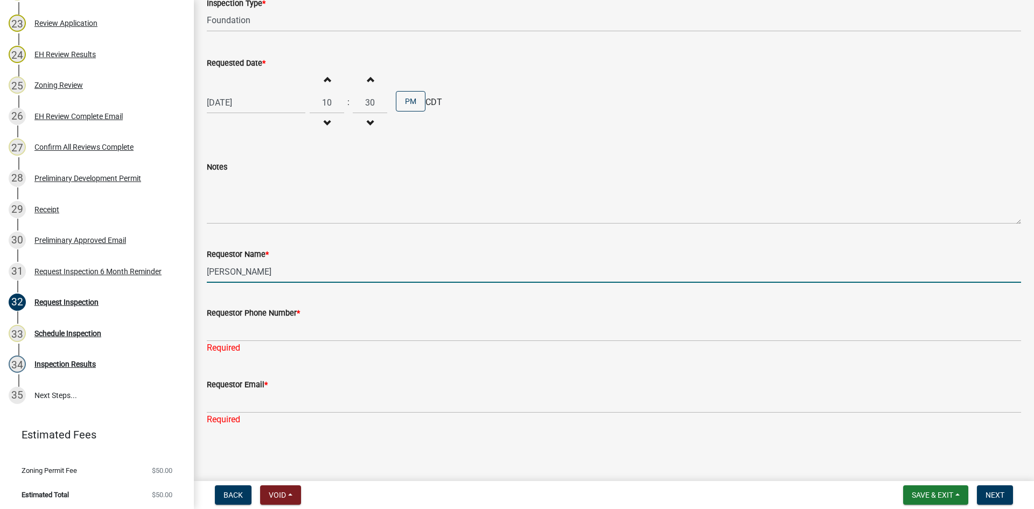
click at [239, 275] on input "[PERSON_NAME]" at bounding box center [614, 272] width 814 height 22
type input "[PERSON_NAME]"
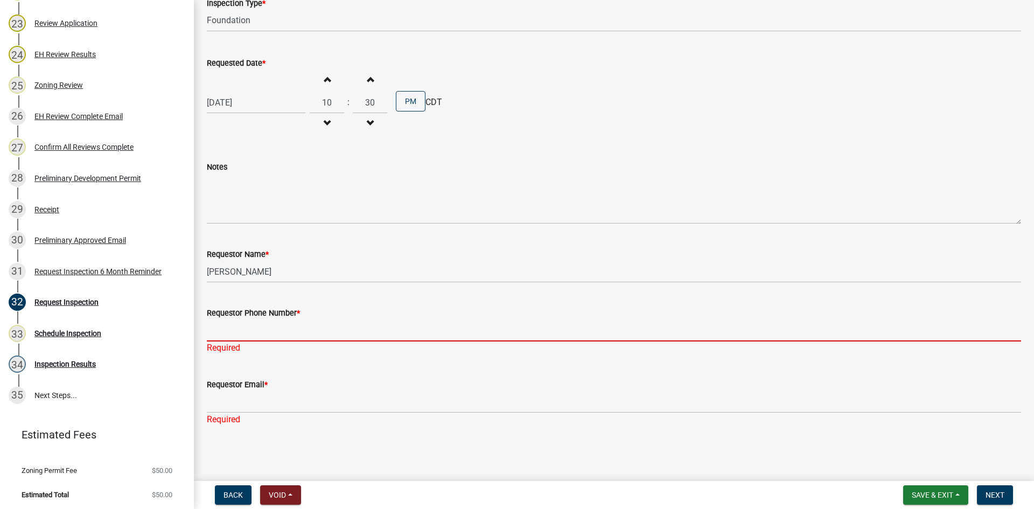
drag, startPoint x: 247, startPoint y: 339, endPoint x: 256, endPoint y: 345, distance: 10.9
click at [247, 339] on input "Requestor Phone Number *" at bounding box center [614, 330] width 814 height 22
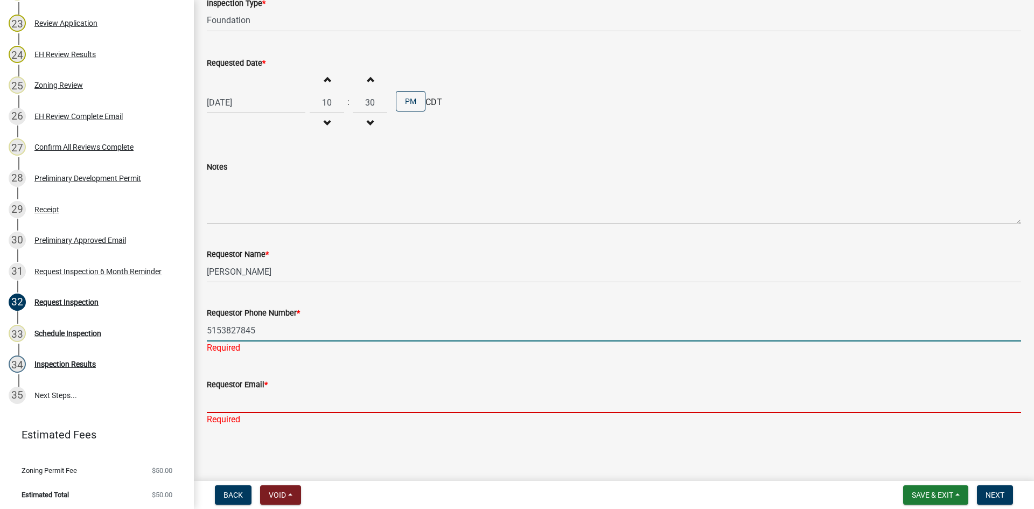
scroll to position [144, 0]
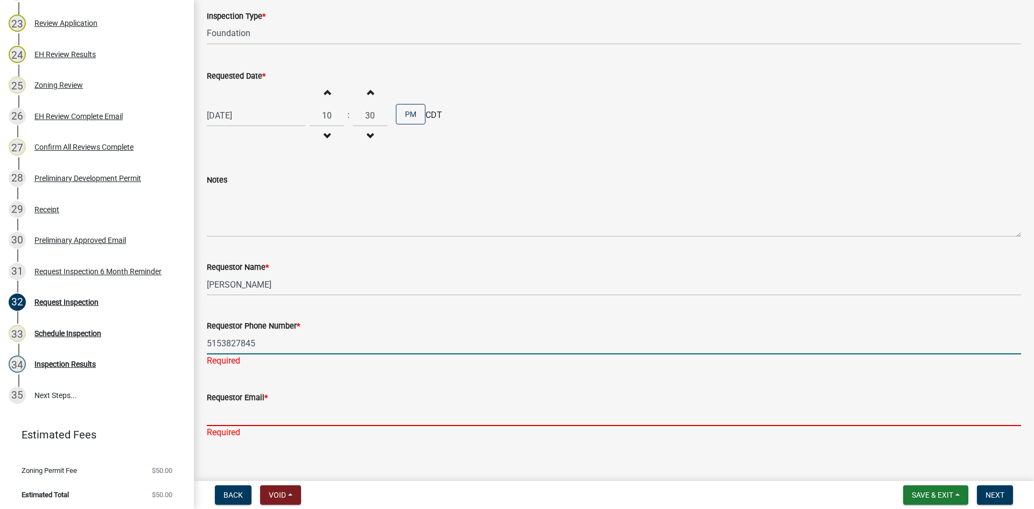
click at [241, 404] on input "Requestor Email *" at bounding box center [614, 415] width 814 height 22
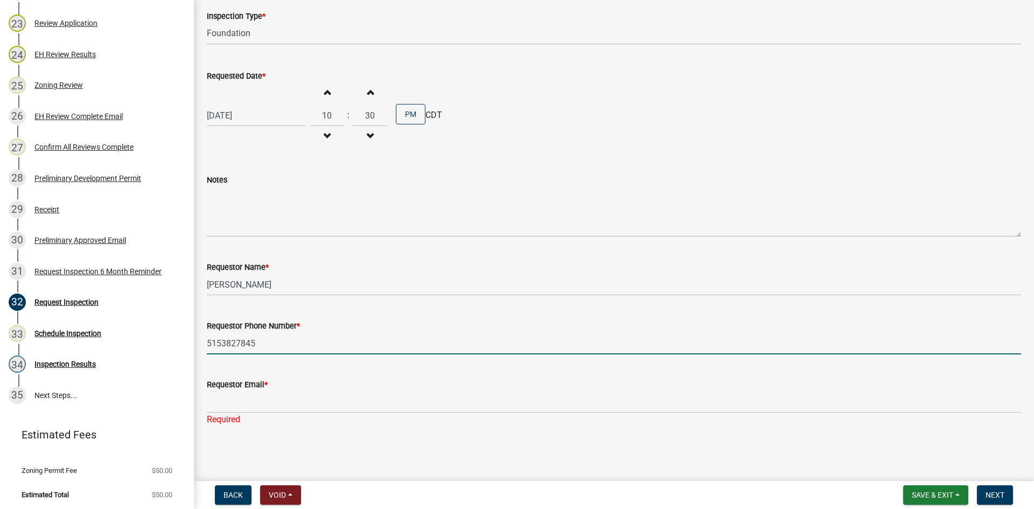
click at [267, 343] on input "5153827845" at bounding box center [614, 343] width 814 height 22
drag, startPoint x: 262, startPoint y: 343, endPoint x: 242, endPoint y: 347, distance: 20.3
click at [242, 347] on input "5153827845" at bounding box center [614, 343] width 814 height 22
type input "5153827248"
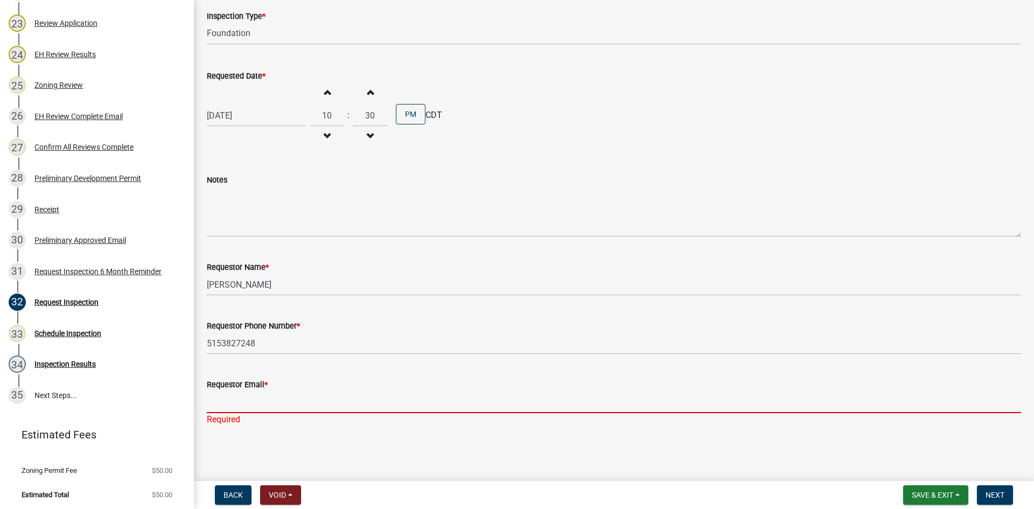
click at [291, 400] on input "Requestor Email *" at bounding box center [614, 402] width 814 height 22
type input "[EMAIL_ADDRESS][DOMAIN_NAME]"
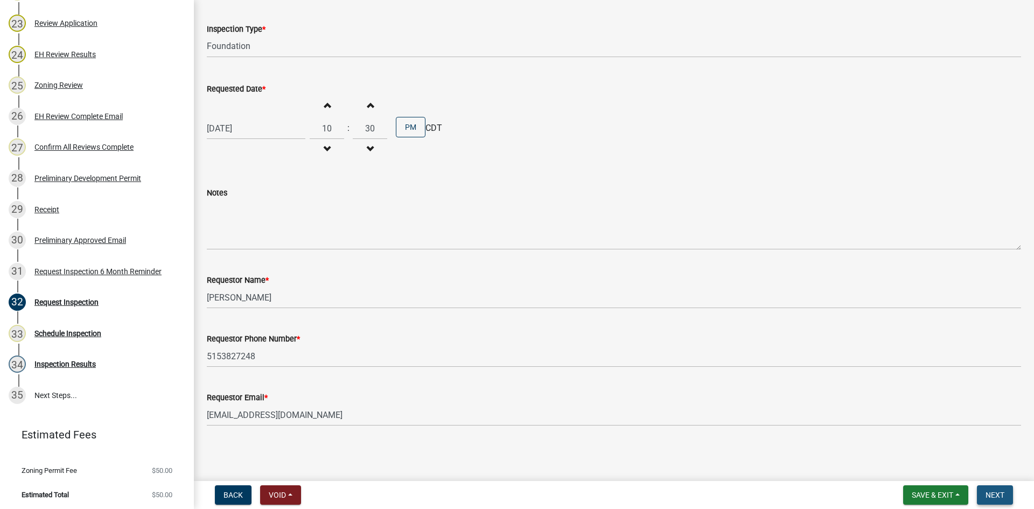
scroll to position [131, 0]
drag, startPoint x: 990, startPoint y: 494, endPoint x: 991, endPoint y: 483, distance: 11.3
click at [991, 491] on span "Next" at bounding box center [994, 495] width 19 height 9
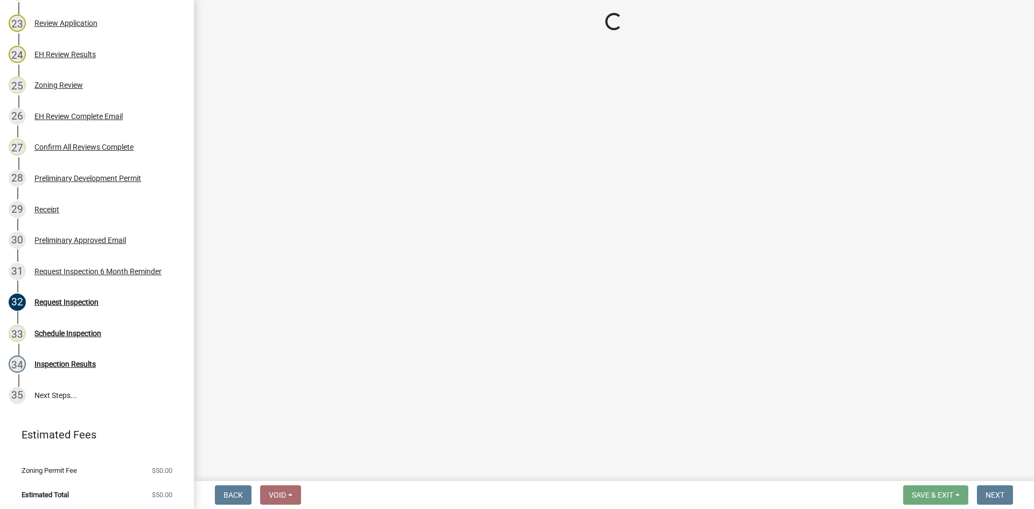
scroll to position [860, 0]
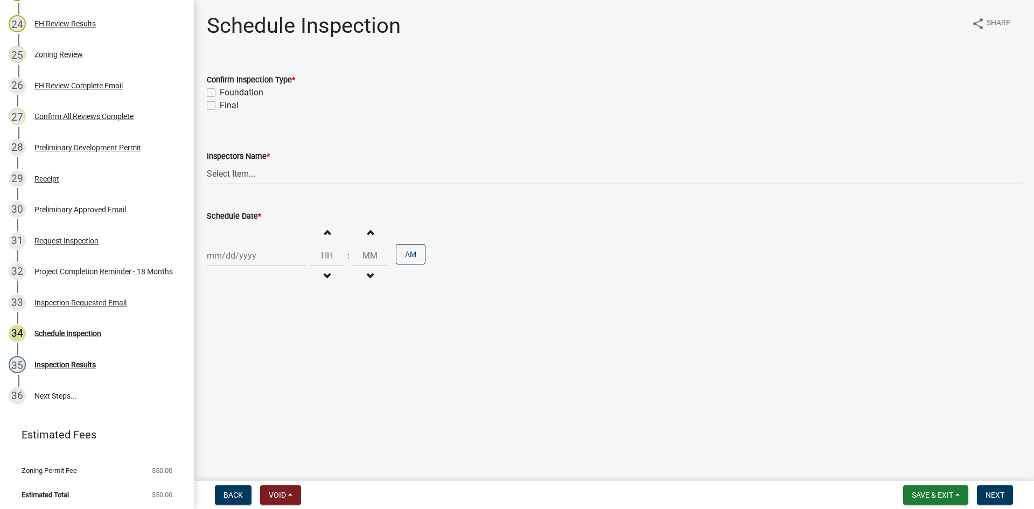
click at [261, 91] on label "Foundation" at bounding box center [242, 92] width 44 height 13
click at [227, 91] on input "Foundation" at bounding box center [223, 89] width 7 height 7
checkbox input "true"
checkbox input "false"
click at [270, 169] on select "Select Item... [EMAIL_ADDRESS][DOMAIN_NAME] ([PERSON_NAME]) [EMAIL_ADDRESS][DOM…" at bounding box center [614, 174] width 814 height 22
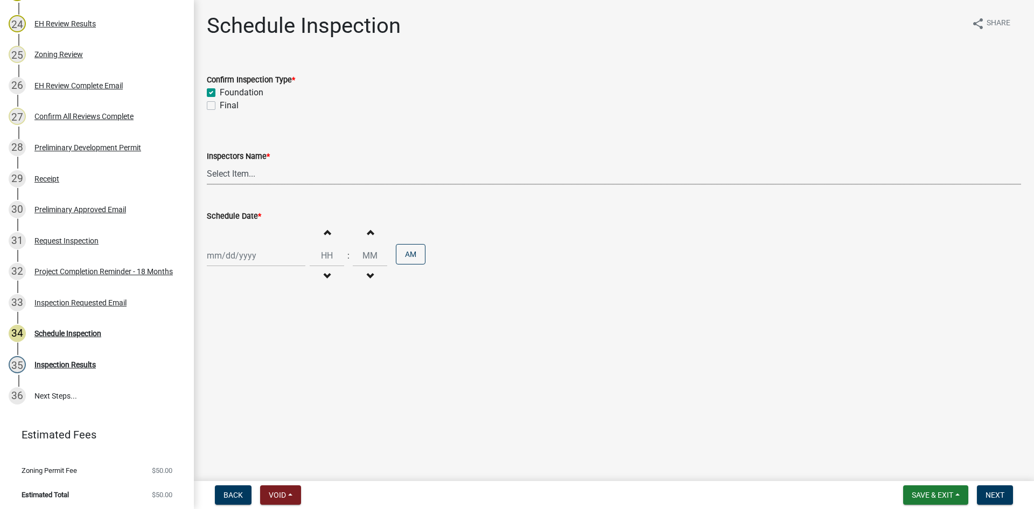
select select "fc7a1477-3abf-4d40-a9a7-6edf5f1c137f"
click at [207, 163] on select "Select Item... [EMAIL_ADDRESS][DOMAIN_NAME] ([PERSON_NAME]) [EMAIL_ADDRESS][DOM…" at bounding box center [614, 174] width 814 height 22
click at [268, 251] on div at bounding box center [256, 255] width 99 height 22
select select "10"
select select "2025"
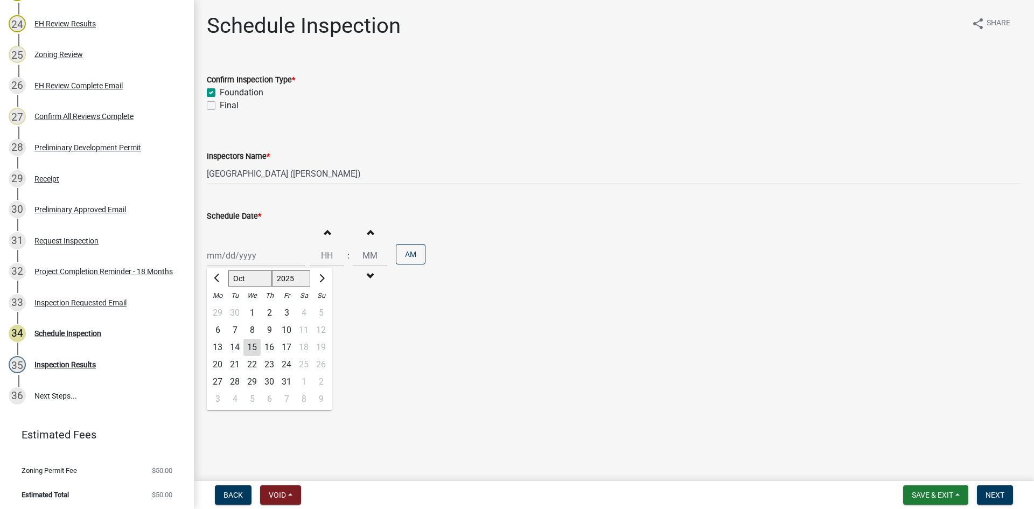
click at [265, 351] on div "16" at bounding box center [269, 347] width 17 height 17
type input "[DATE]"
click at [313, 246] on input "Hours" at bounding box center [327, 255] width 34 height 22
type input "10"
click at [366, 259] on input "00" at bounding box center [370, 255] width 34 height 22
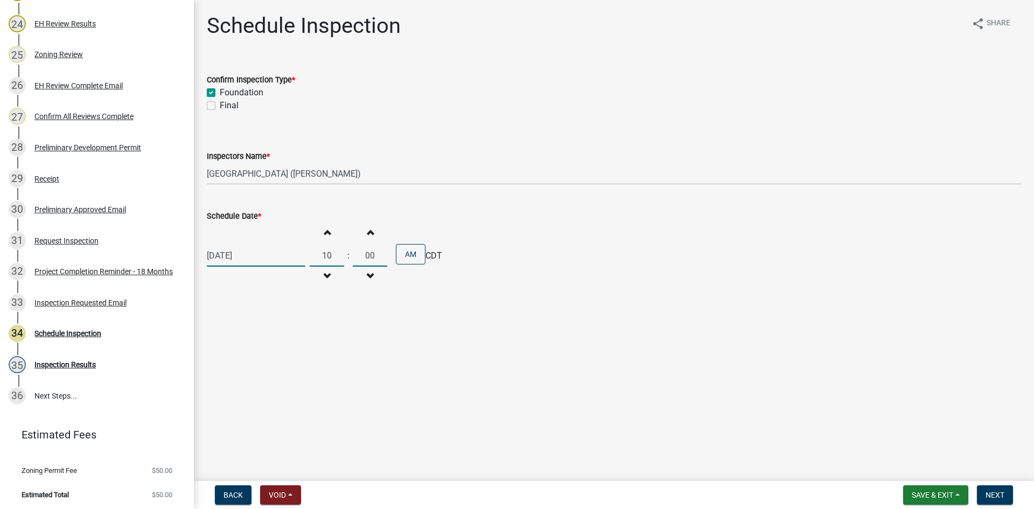
click at [360, 253] on input "00" at bounding box center [370, 255] width 34 height 22
type input "30"
click at [401, 254] on button "AM" at bounding box center [411, 254] width 30 height 20
click at [404, 257] on button "PM" at bounding box center [411, 254] width 30 height 20
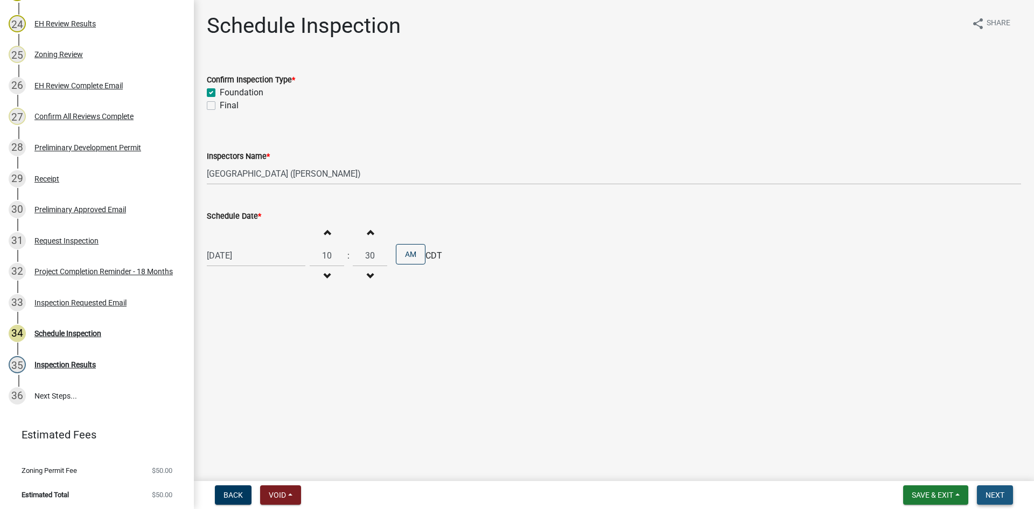
click at [995, 493] on span "Next" at bounding box center [994, 495] width 19 height 9
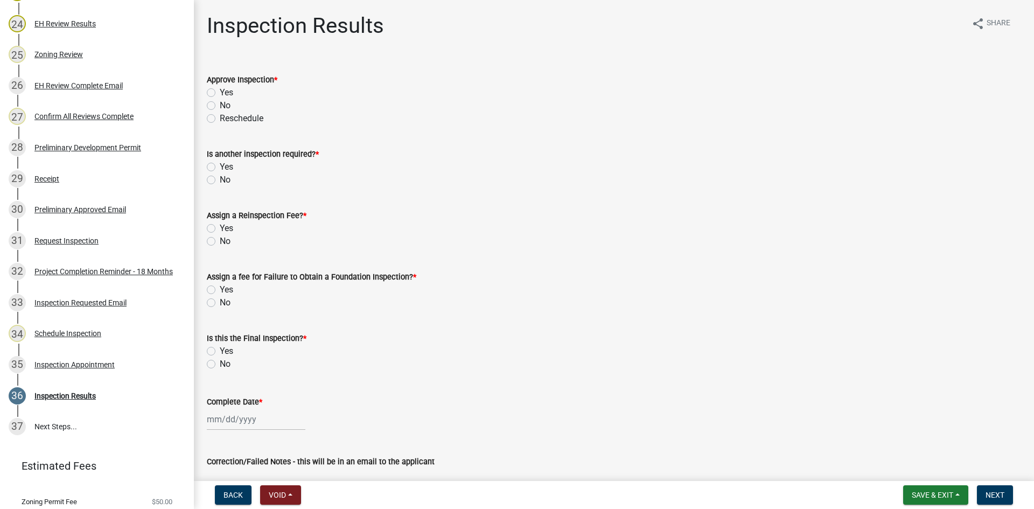
scroll to position [892, 0]
